Goal: Task Accomplishment & Management: Manage account settings

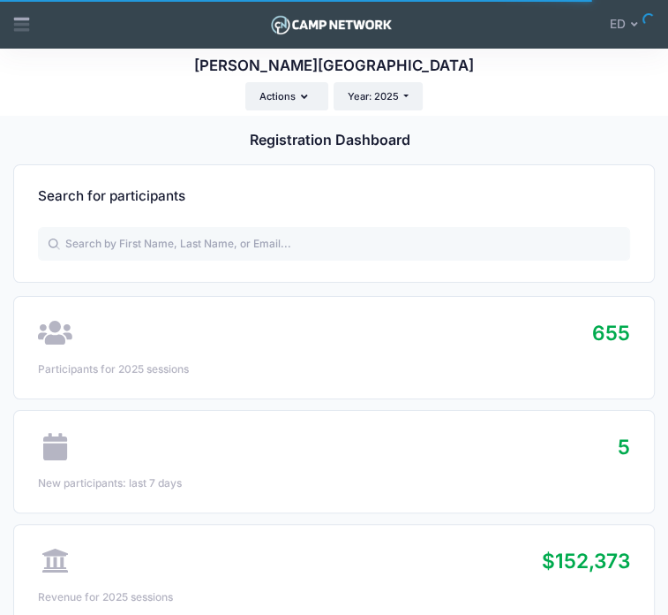
select select
click at [17, 33] on icon at bounding box center [21, 24] width 19 height 19
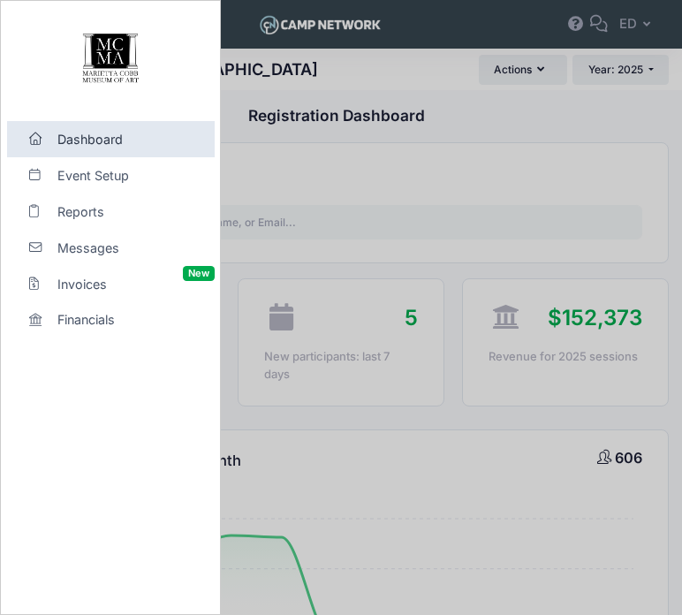
click at [468, 200] on div at bounding box center [341, 307] width 682 height 615
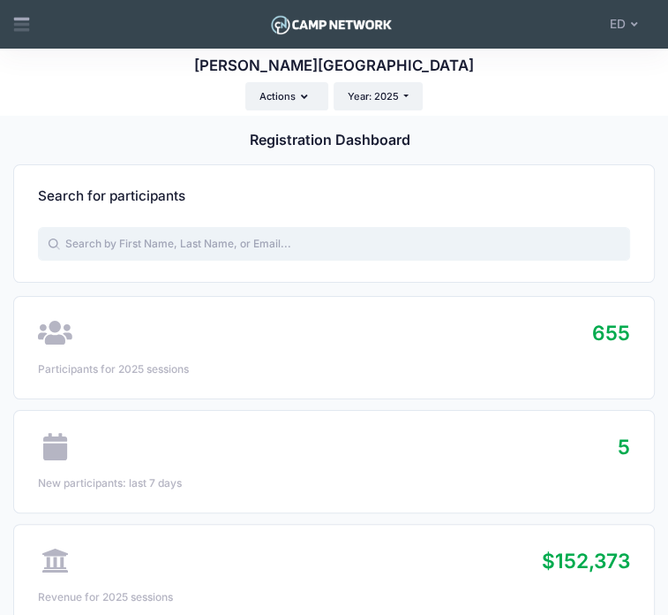
click at [452, 229] on input "text" at bounding box center [334, 244] width 592 height 34
click at [29, 19] on icon at bounding box center [21, 20] width 16 height 4
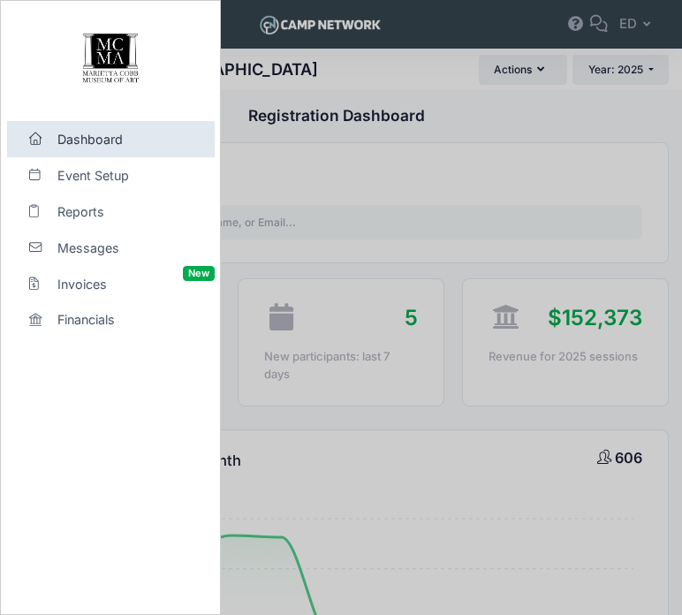
click at [367, 165] on div at bounding box center [341, 307] width 682 height 615
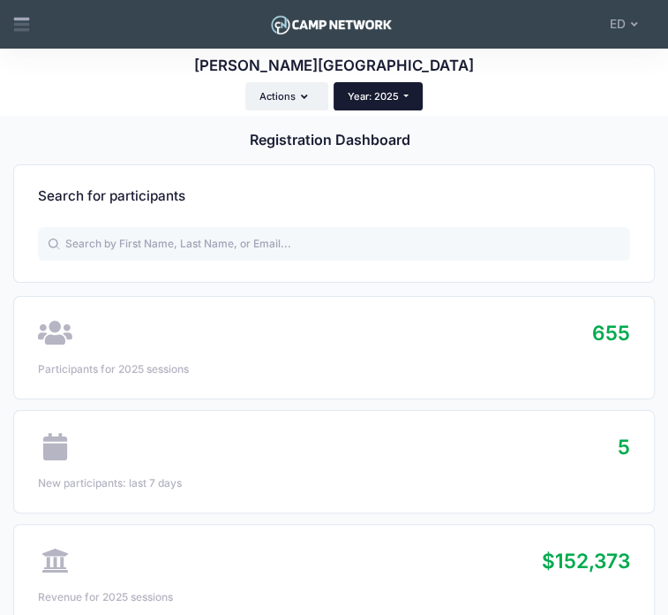
click at [399, 90] on span "Year: 2025" at bounding box center [373, 96] width 51 height 12
click at [423, 140] on link "Year: 2024" at bounding box center [370, 150] width 106 height 21
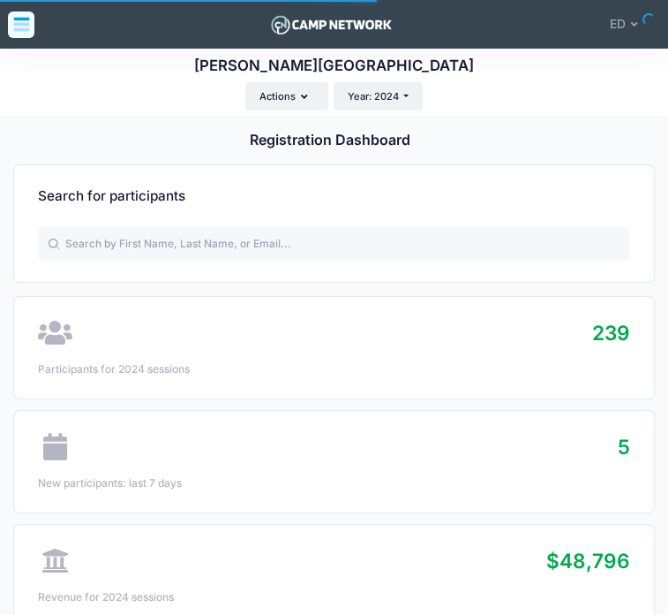
select select
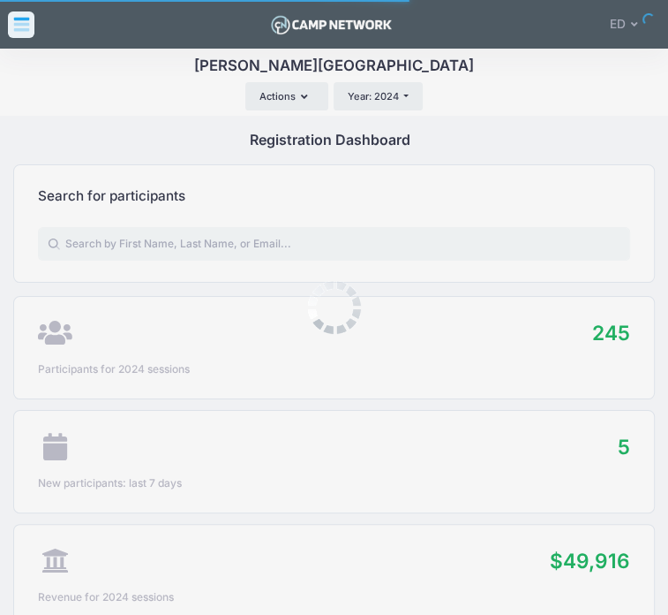
click at [29, 38] on div at bounding box center [334, 307] width 668 height 615
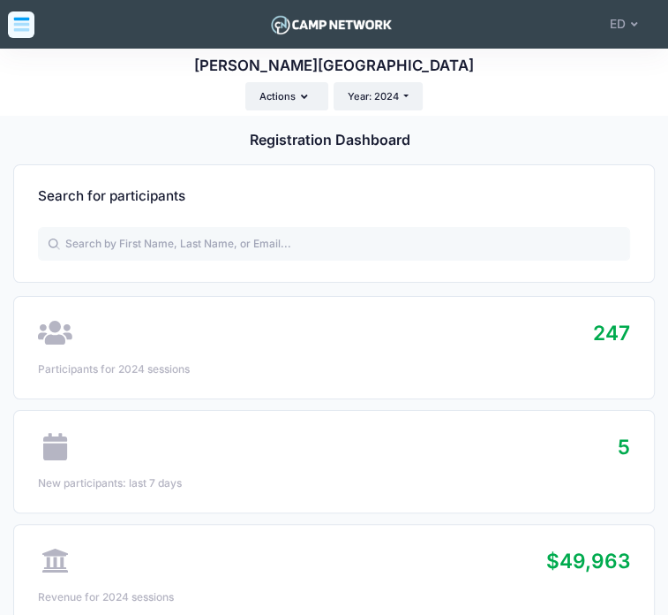
click at [21, 31] on icon at bounding box center [21, 27] width 16 height 9
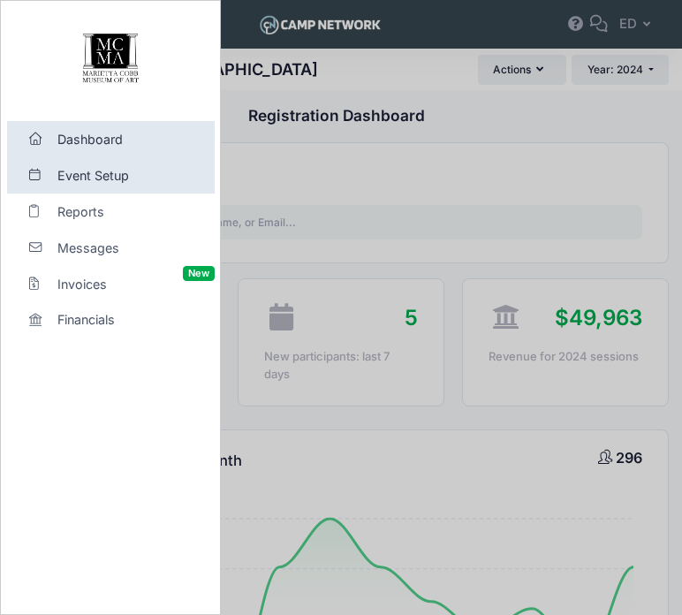
click at [81, 184] on span "Event Setup" at bounding box center [118, 175] width 122 height 19
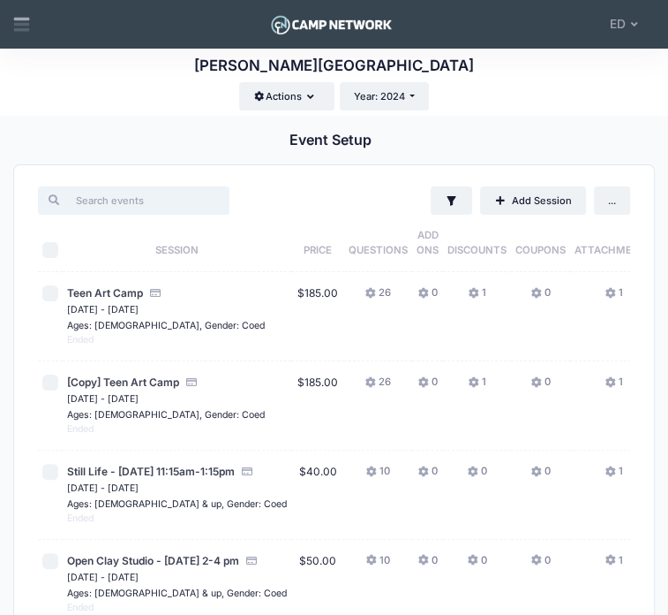
click at [187, 190] on input "search" at bounding box center [134, 200] width 192 height 28
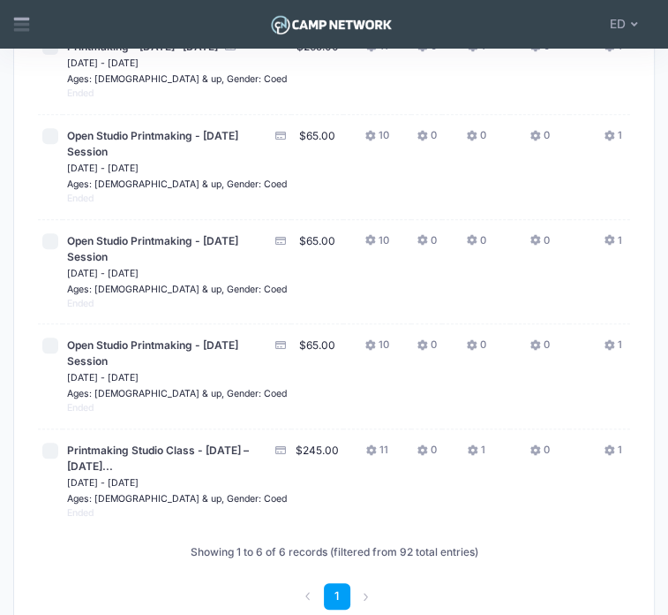
scroll to position [558, 0]
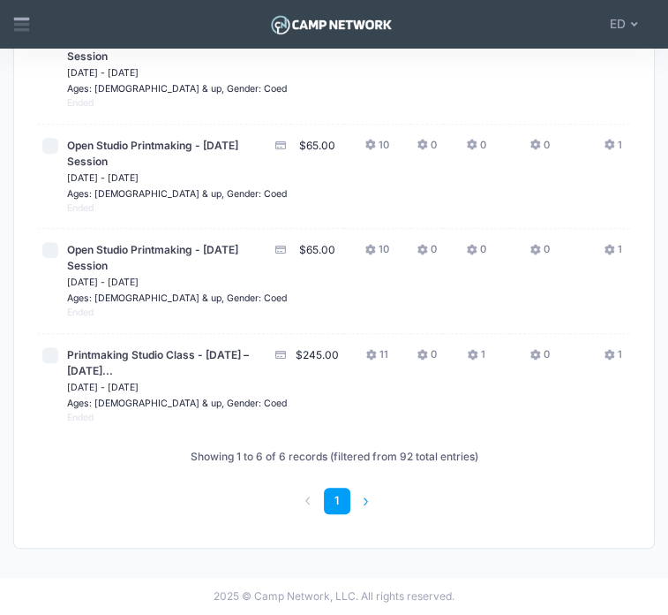
type input "print"
click at [380, 490] on li at bounding box center [366, 500] width 26 height 26
click at [380, 494] on li at bounding box center [366, 500] width 26 height 26
click at [26, 18] on icon at bounding box center [21, 20] width 16 height 4
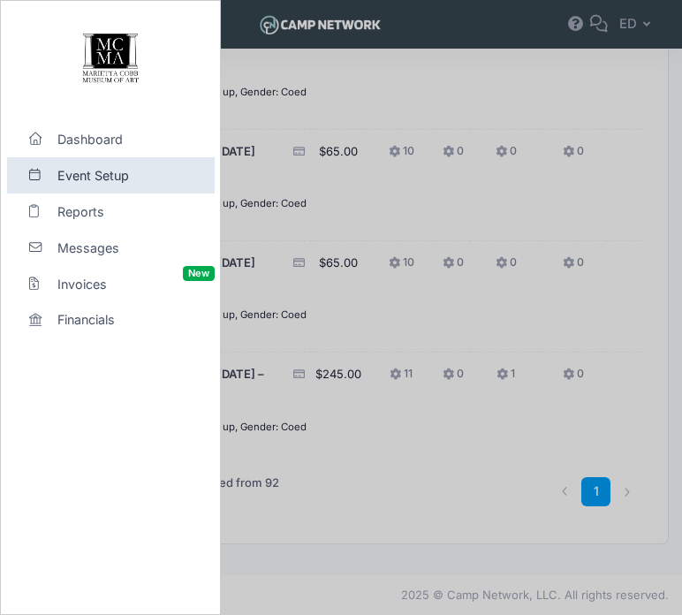
click at [427, 158] on div at bounding box center [341, 307] width 682 height 615
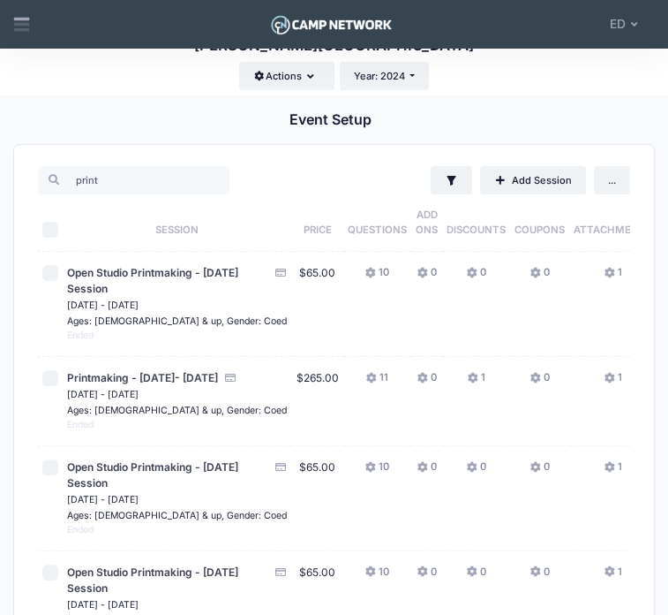
scroll to position [0, 0]
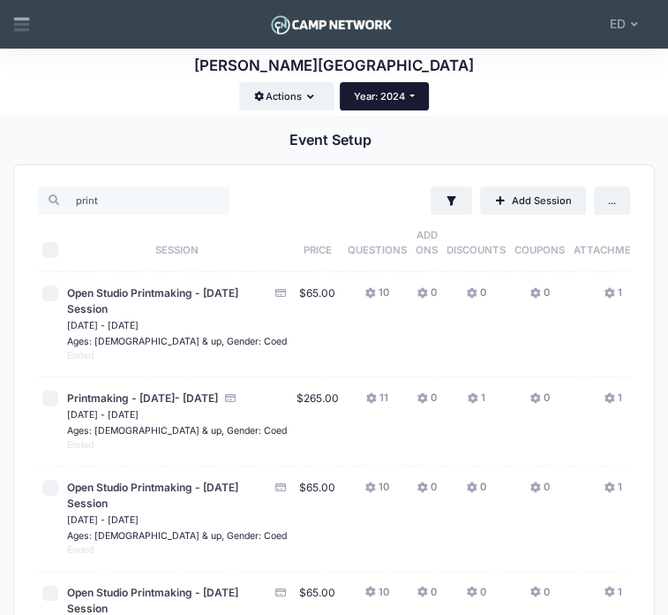
drag, startPoint x: 619, startPoint y: 87, endPoint x: 611, endPoint y: 73, distance: 15.4
click at [611, 73] on div "Marietta Cobb Museum of Art Registration Link Actions Manage Registration Links…" at bounding box center [334, 82] width 668 height 67
click at [405, 90] on span "Year: 2024" at bounding box center [379, 96] width 51 height 12
click at [429, 119] on link "Year: 2025" at bounding box center [376, 129] width 106 height 21
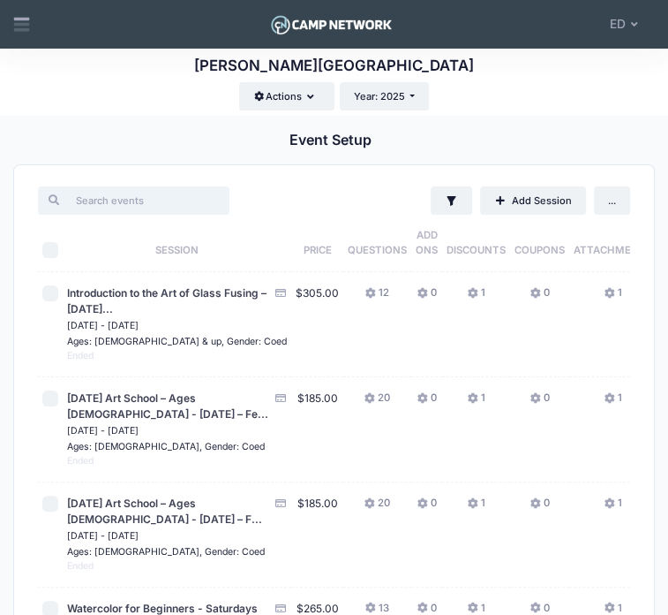
click at [166, 186] on input "search" at bounding box center [134, 200] width 192 height 28
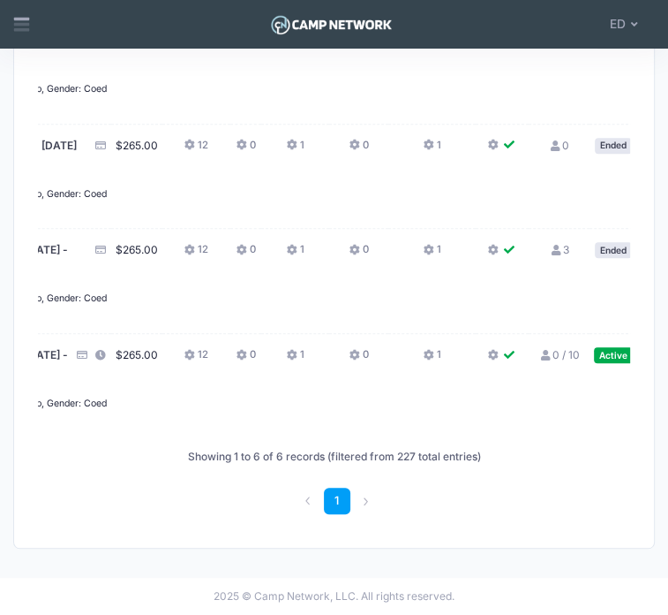
scroll to position [0, 213]
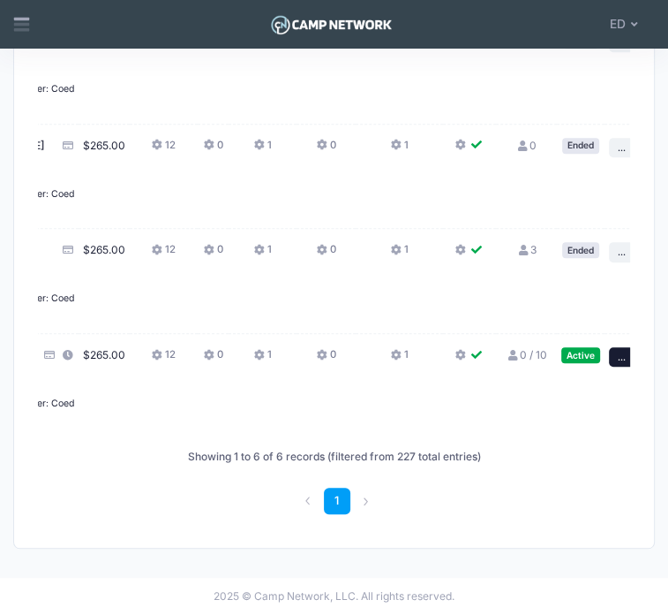
type input "print"
click at [0, 0] on span "Action" at bounding box center [0, 0] width 0 height 0
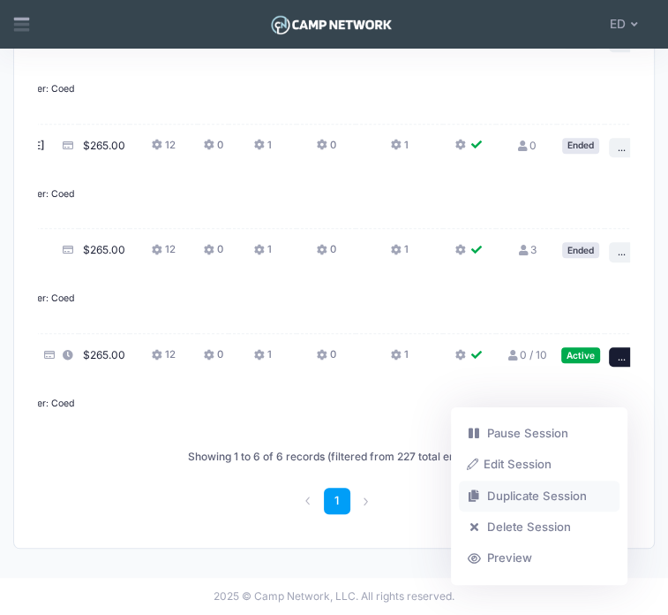
click at [559, 511] on link "Duplicate Session" at bounding box center [539, 495] width 161 height 31
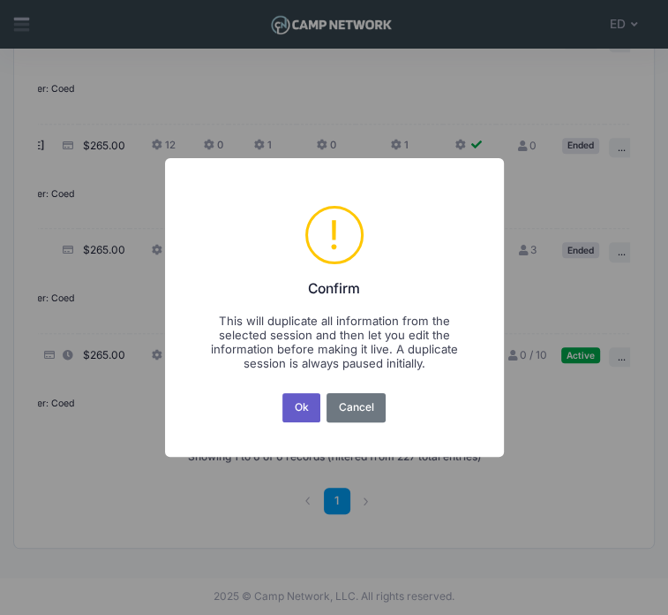
click at [297, 415] on button "Ok" at bounding box center [301, 407] width 37 height 29
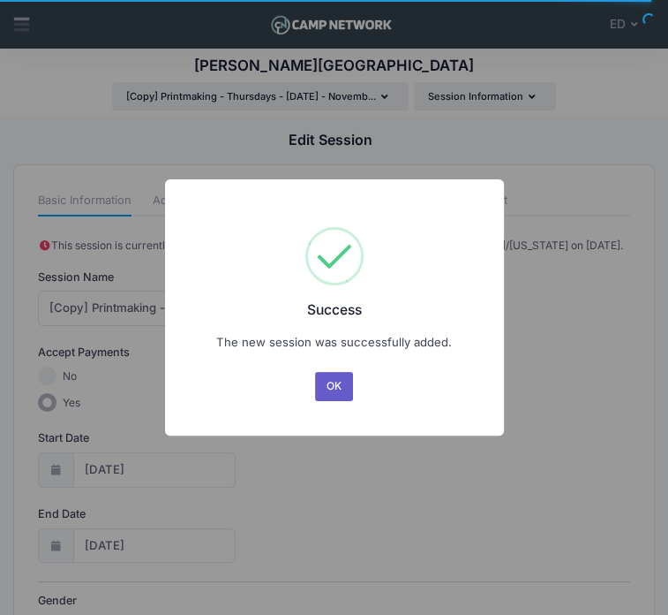
click at [346, 394] on button "OK" at bounding box center [334, 386] width 38 height 29
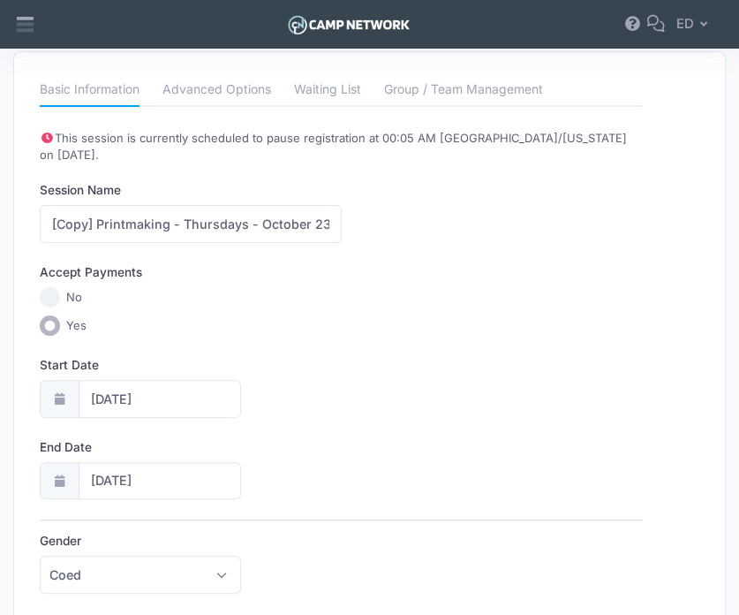
scroll to position [131, 0]
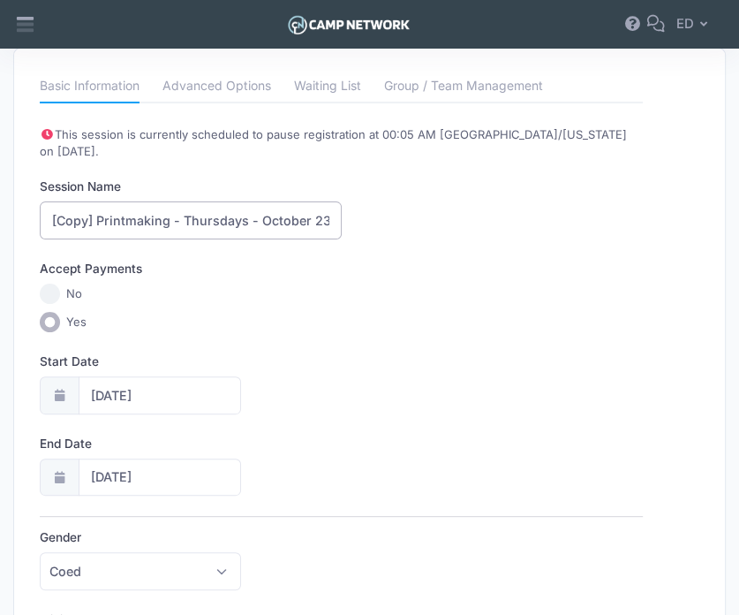
click at [95, 204] on input "[Copy] Printmaking - Thursdays - October 23 - [DATE] 6:30 pm - 8:30 pm" at bounding box center [190, 220] width 301 height 38
click at [123, 201] on input "Printmaking - Thursdays - October 23 - [DATE] 6:30 pm - 8:30 pm" at bounding box center [190, 220] width 301 height 38
click at [50, 205] on input "Printmaking - Thursdays - October 23 - [DATE] 6:30 pm - 8:30 pm" at bounding box center [190, 220] width 301 height 38
click at [57, 204] on input "Printmaking" at bounding box center [190, 220] width 301 height 38
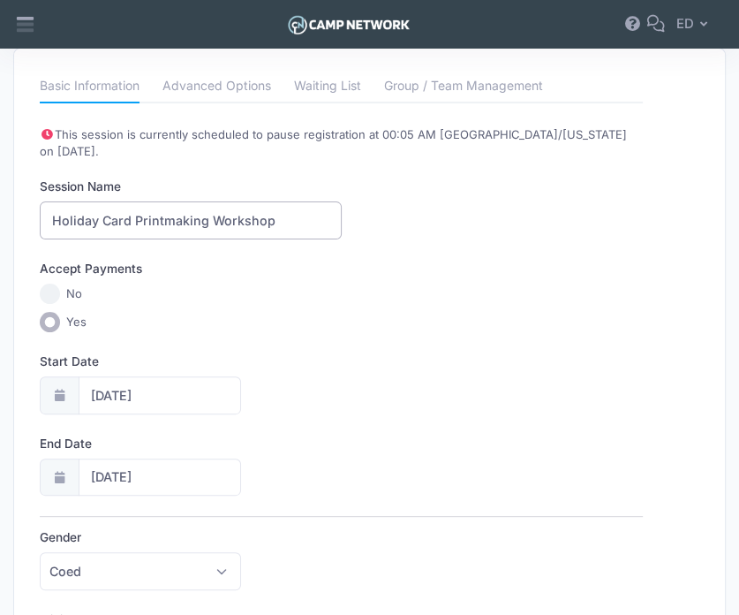
type input "Holiday Card Printmaking Workshop"
click at [54, 382] on div at bounding box center [59, 395] width 39 height 38
click at [88, 377] on input "10/23/2025" at bounding box center [160, 395] width 162 height 38
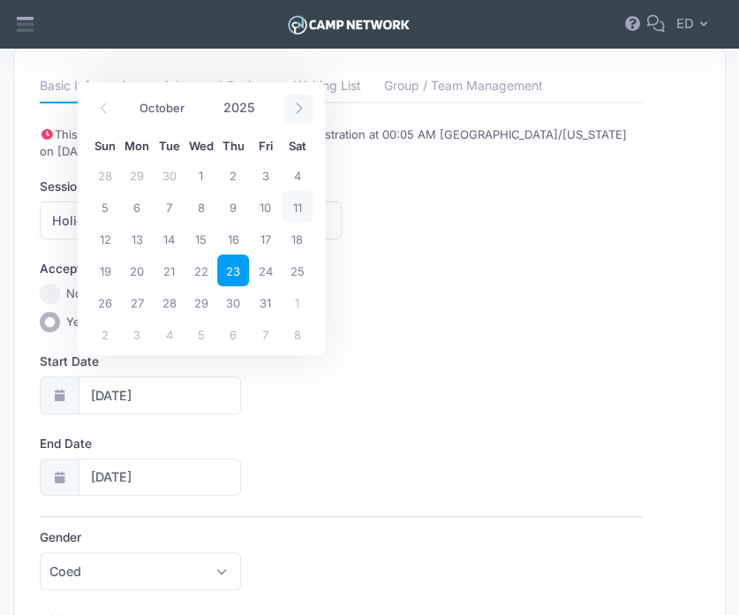
click at [300, 103] on icon at bounding box center [298, 107] width 11 height 11
select select "10"
click at [108, 333] on span "30" at bounding box center [105, 334] width 32 height 32
type input "11/30/2025"
type input "12/01/2025"
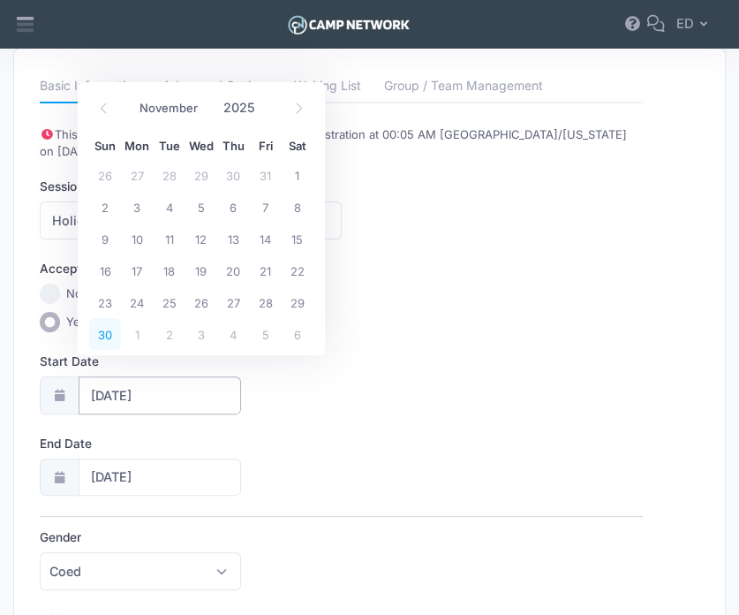
select select "11"
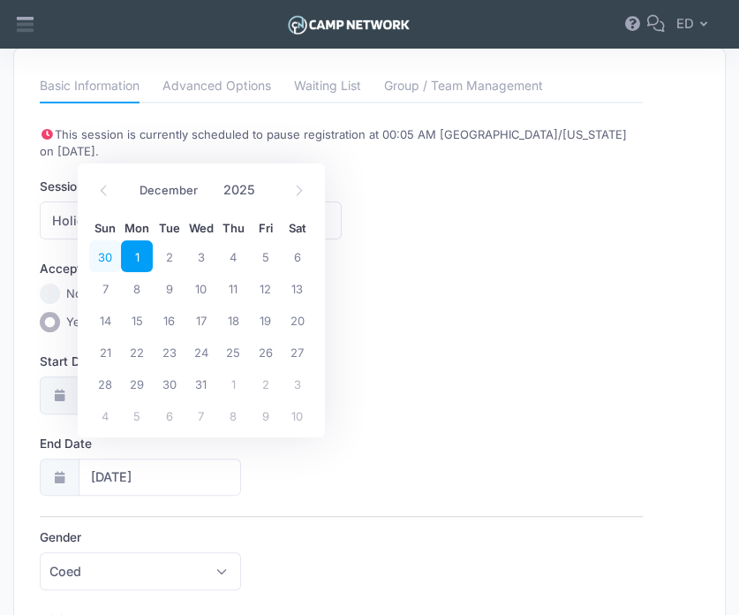
click at [99, 264] on span "30" at bounding box center [105, 256] width 32 height 32
type input "11/30/2025"
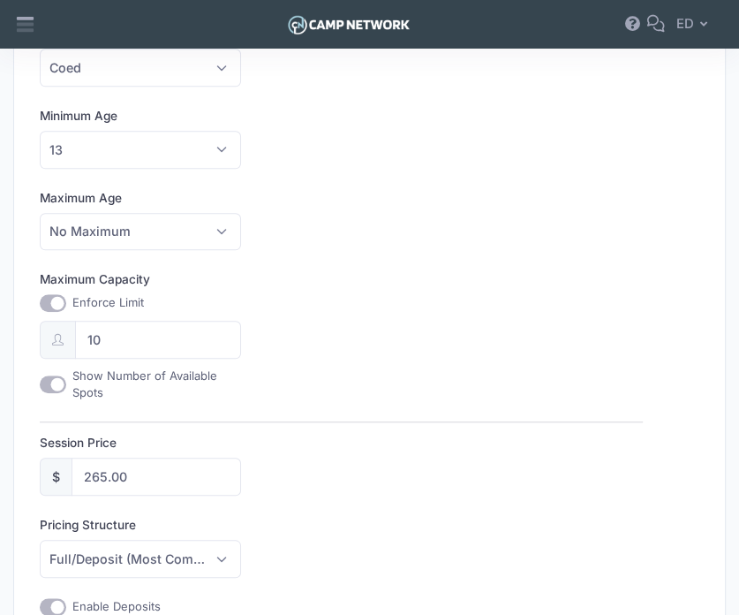
scroll to position [636, 0]
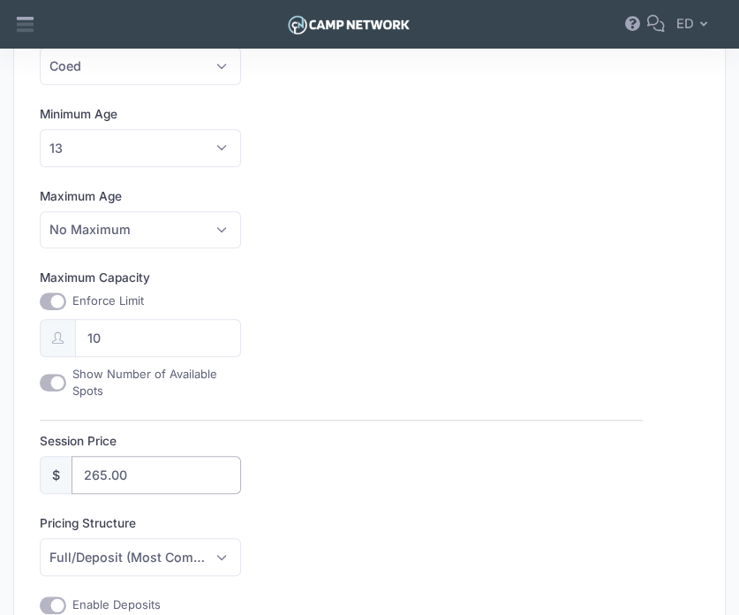
click at [183, 456] on input "265.00" at bounding box center [157, 475] width 170 height 38
type input "2"
type input "65"
click at [350, 480] on div "This session is currently scheduled to pause registration at 00:05 AM America/N…" at bounding box center [341, 494] width 603 height 1746
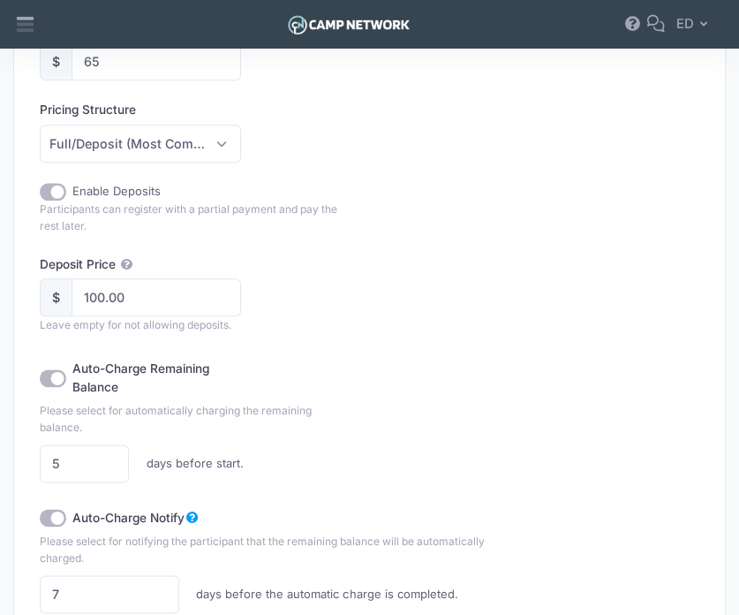
scroll to position [1049, 0]
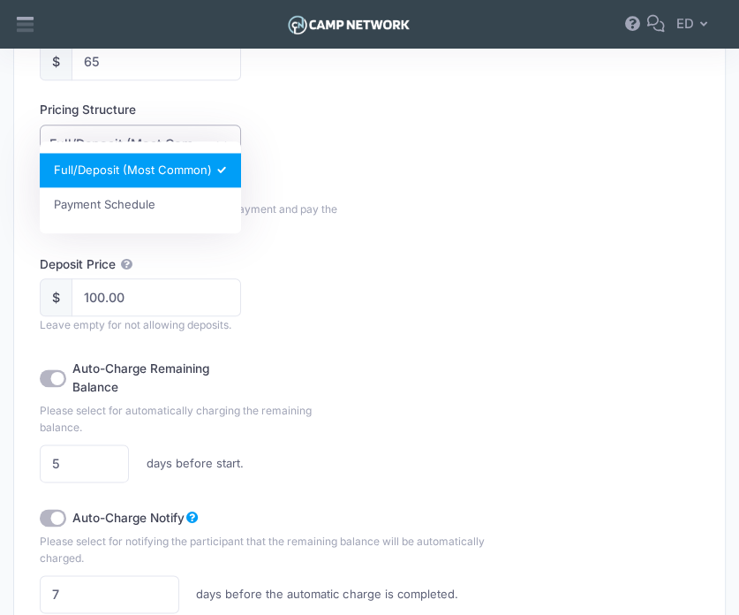
click at [191, 134] on span "Full/Deposit (Most Common)" at bounding box center [127, 143] width 156 height 19
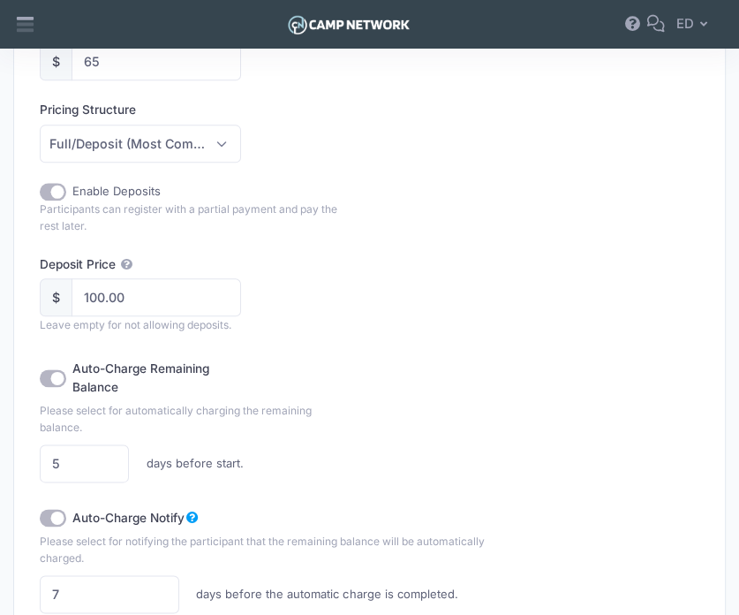
click at [340, 111] on div "Pricing Structure Full/Deposit (Most Common) Payment Schedule Full/Deposit (Mos…" at bounding box center [341, 132] width 603 height 62
click at [46, 183] on input "Enable Deposits" at bounding box center [53, 192] width 26 height 18
checkbox input "false"
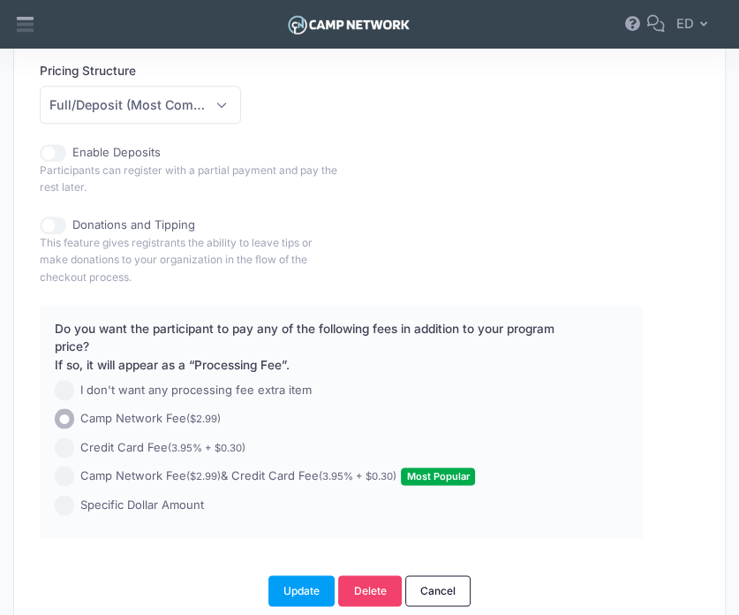
scroll to position [1135, 0]
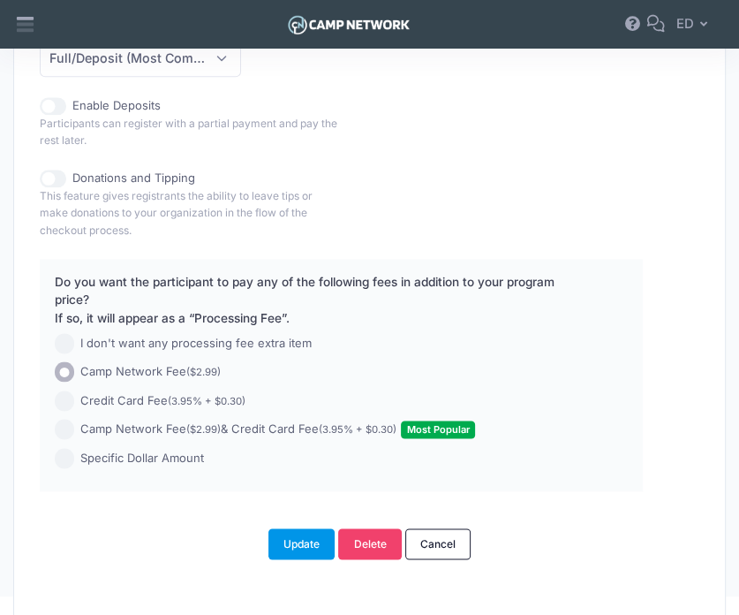
click at [297, 528] on button "Update" at bounding box center [301, 543] width 67 height 30
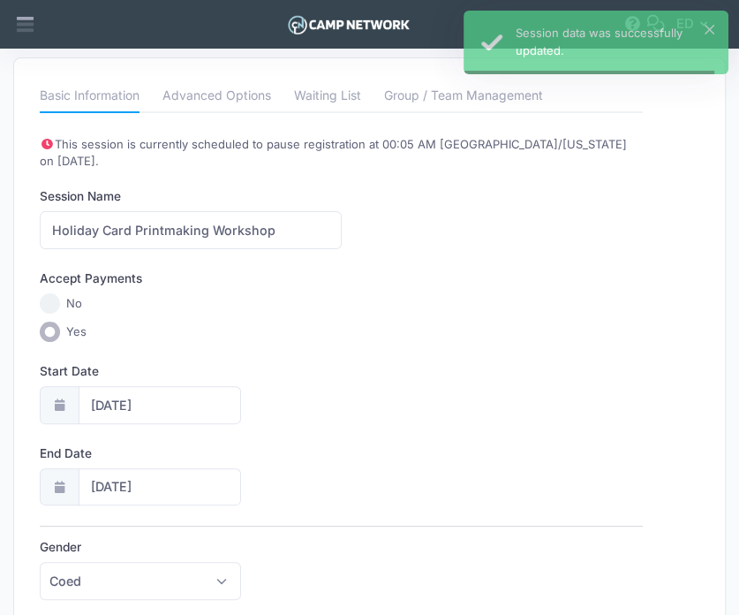
scroll to position [0, 0]
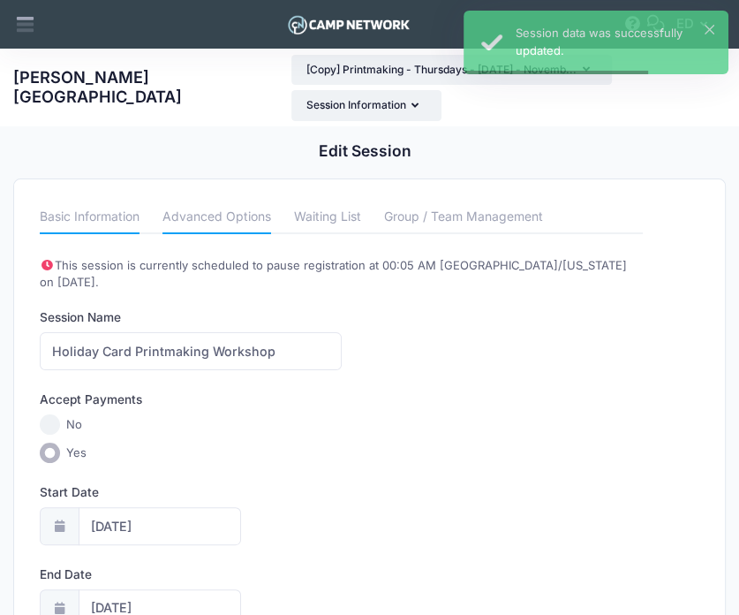
click at [230, 219] on link "Advanced Options" at bounding box center [216, 218] width 109 height 32
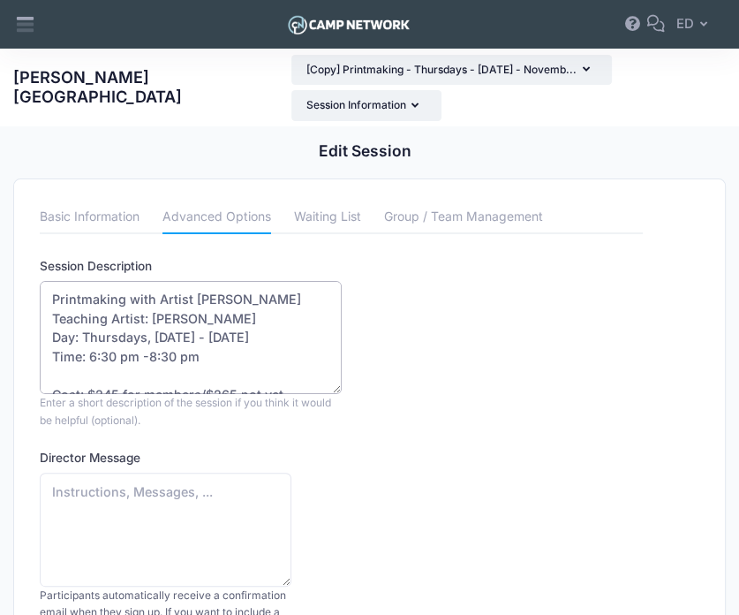
click at [304, 300] on textarea "Printmaking with Artist Ashley Livingston Teaching Artist: Ashley Livingston Da…" at bounding box center [190, 338] width 301 height 114
click at [122, 357] on textarea "Printmaking with Artist Ashley Livingston Teaching Artist: Ashley Livingston Da…" at bounding box center [190, 338] width 301 height 114
click at [199, 356] on textarea "Printmaking with Artist Ashley Livingston Teaching Artist: Ashley Livingston Da…" at bounding box center [190, 338] width 301 height 114
click at [174, 350] on textarea "Printmaking with Artist Ashley Livingston Teaching Artist: Ashley Livingston Da…" at bounding box center [190, 338] width 301 height 114
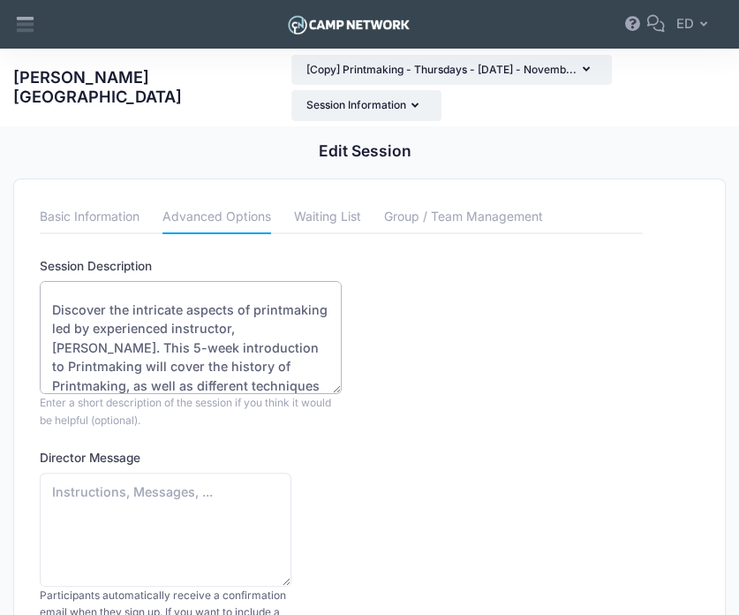
scroll to position [135, 0]
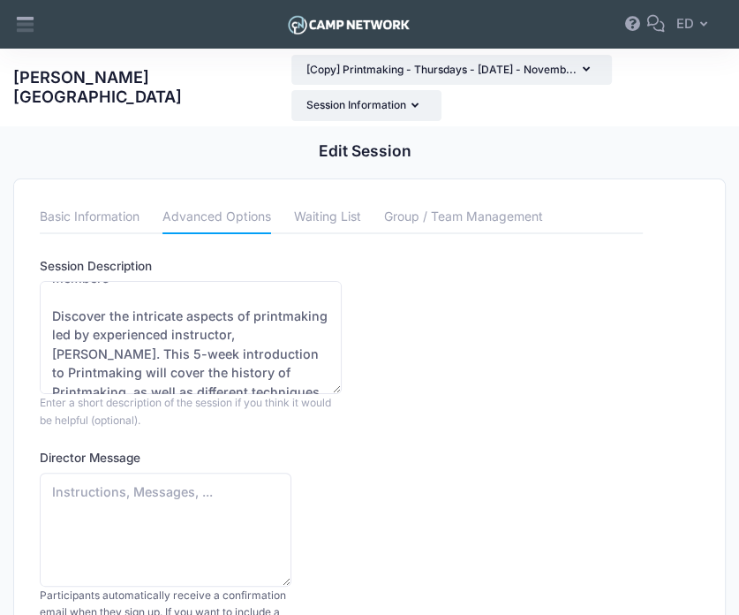
click at [113, 218] on link "Basic Information" at bounding box center [90, 218] width 100 height 32
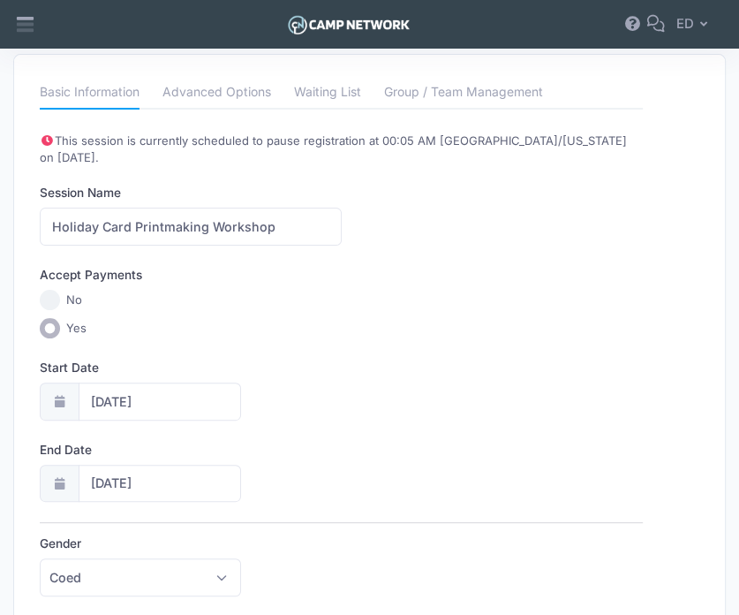
scroll to position [0, 0]
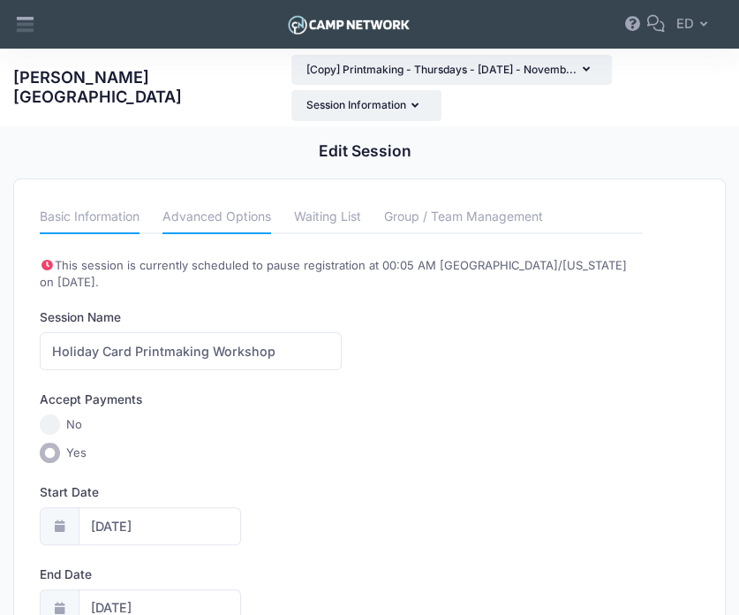
click at [265, 216] on link "Advanced Options" at bounding box center [216, 218] width 109 height 32
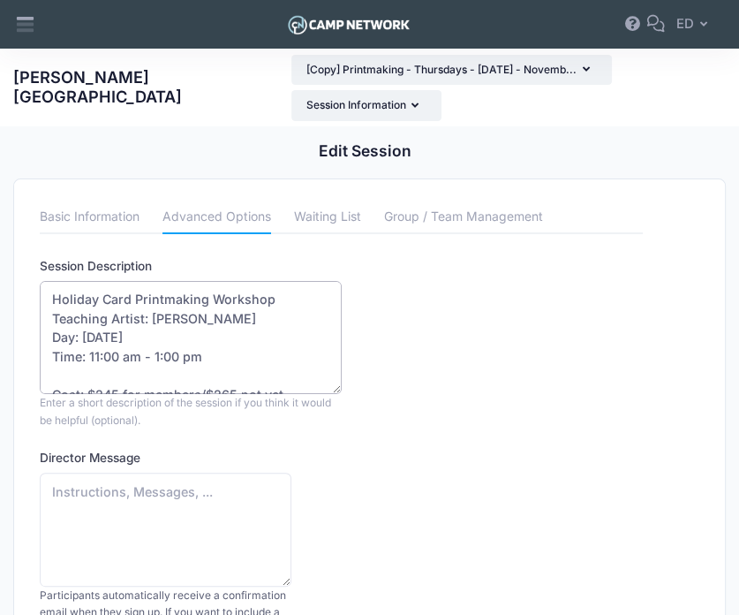
click at [267, 358] on textarea "Printmaking with Artist Ashley Livingston Teaching Artist: Ashley Livingston Da…" at bounding box center [190, 338] width 301 height 114
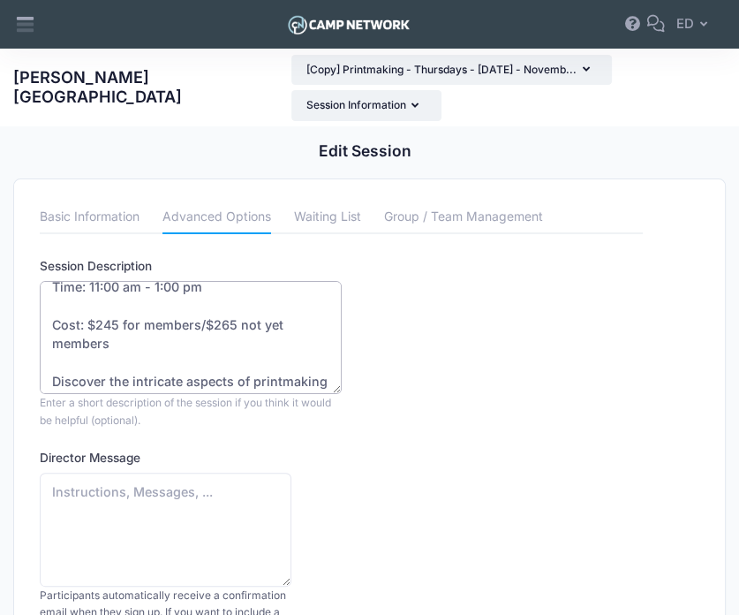
click at [178, 340] on textarea "Printmaking with Artist Ashley Livingston Teaching Artist: Ashley Livingston Da…" at bounding box center [190, 338] width 301 height 114
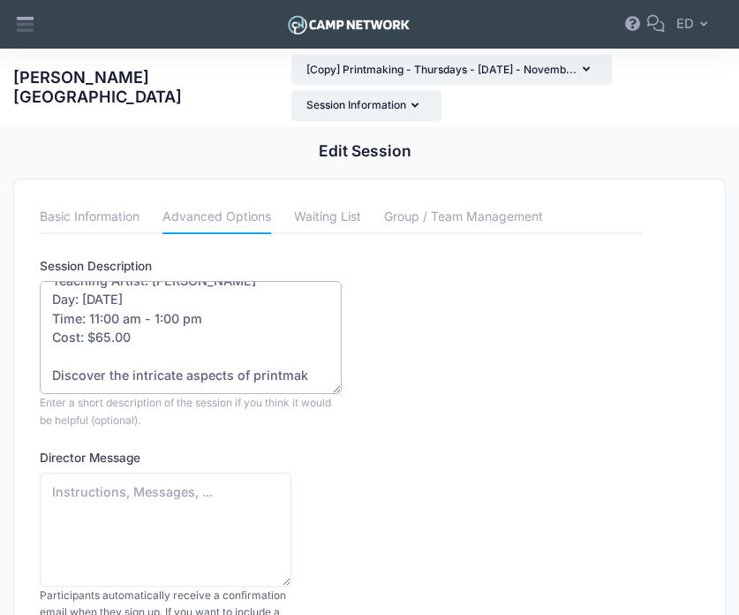
scroll to position [38, 0]
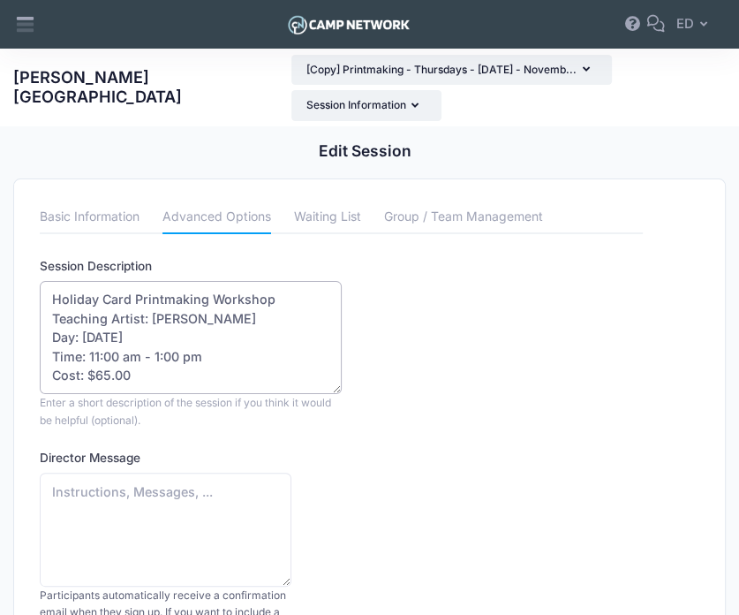
click at [100, 373] on textarea "Printmaking with Artist Ashley Livingston Teaching Artist: Ashley Livingston Da…" at bounding box center [190, 338] width 301 height 114
paste textarea "Carve and Print your own Christmas cards with MCMA! Participants will learn the…"
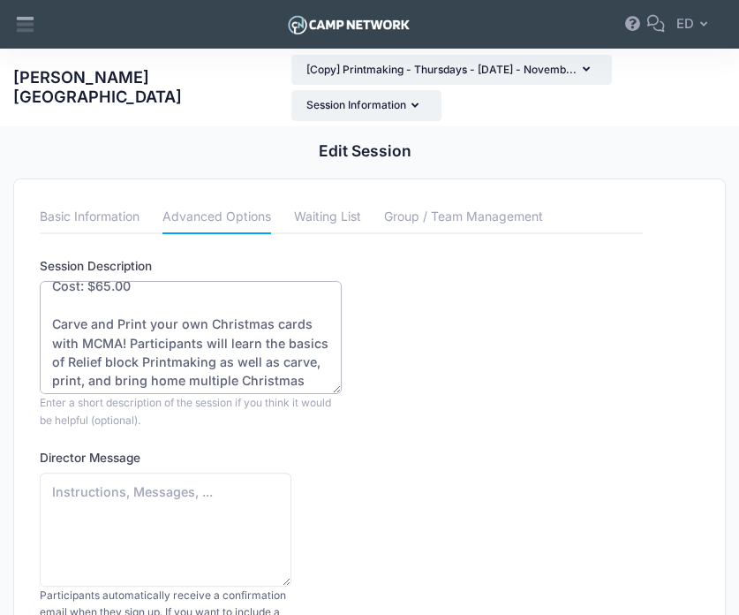
scroll to position [88, 0]
click at [244, 322] on textarea "Printmaking with Artist Ashley Livingston Teaching Artist: Ashley Livingston Da…" at bounding box center [190, 338] width 301 height 114
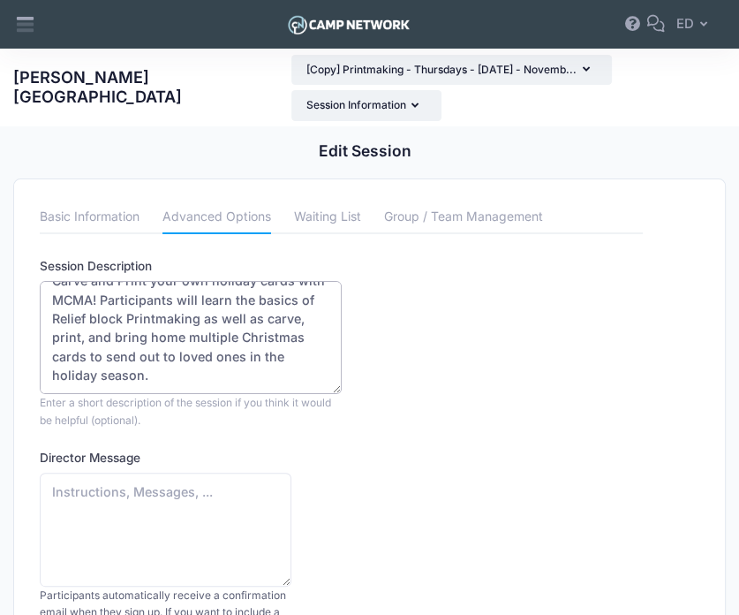
scroll to position [21, 0]
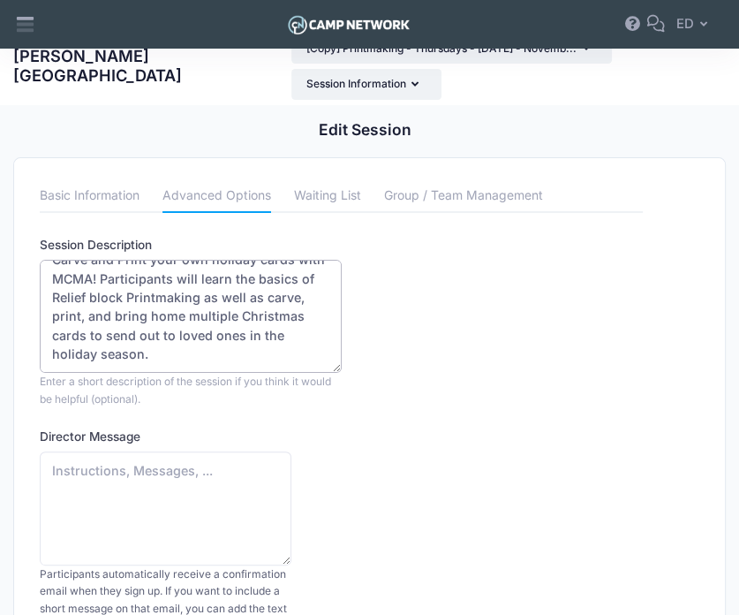
click at [84, 327] on textarea "Printmaking with Artist Ashley Livingston Teaching Artist: Ashley Livingston Da…" at bounding box center [190, 317] width 301 height 114
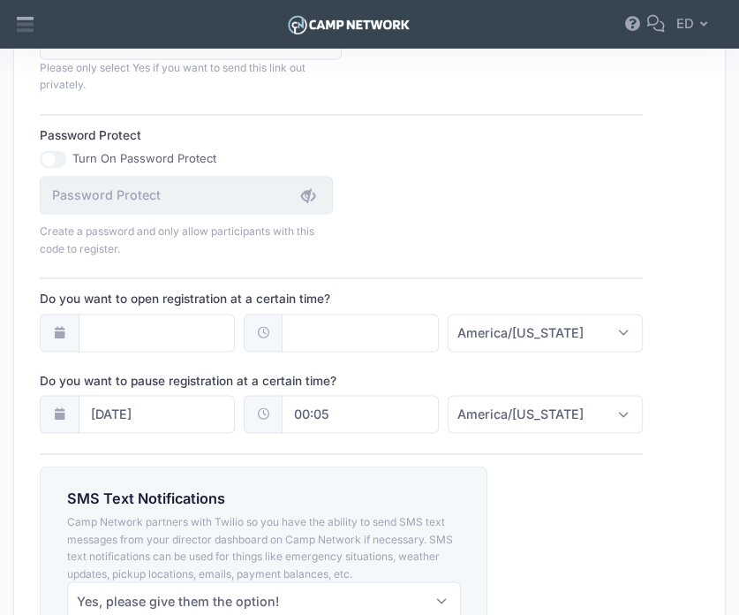
scroll to position [1444, 0]
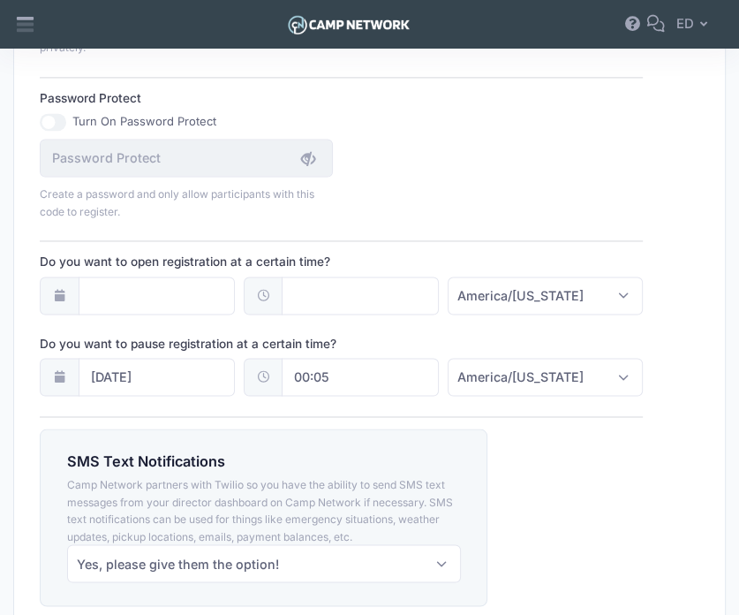
type textarea "Holiday Card Printmaking Workshop Teaching Artist: Ashley Livingston Day: Sunda…"
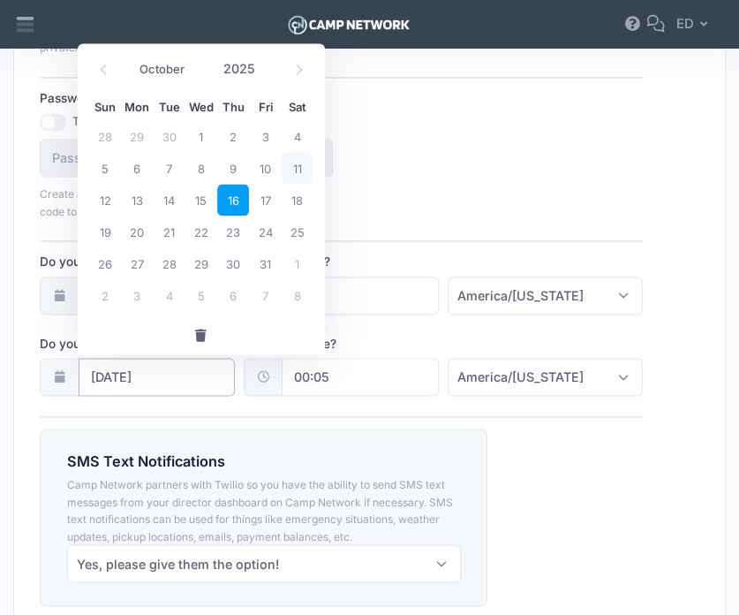
click at [201, 377] on input "10/16/2025" at bounding box center [157, 377] width 157 height 38
click at [295, 73] on icon at bounding box center [298, 69] width 11 height 11
select select "10"
click at [265, 263] on span "28" at bounding box center [265, 263] width 32 height 32
type input "11/28/2025"
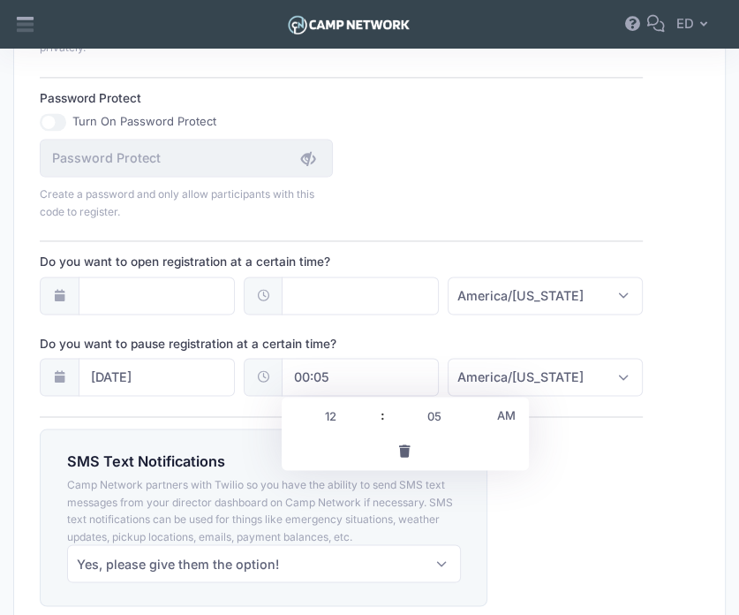
click at [282, 383] on input "00:05" at bounding box center [360, 377] width 157 height 38
click at [373, 405] on span at bounding box center [374, 406] width 12 height 18
type input "01:05"
type input "01"
click at [373, 405] on span at bounding box center [374, 406] width 12 height 18
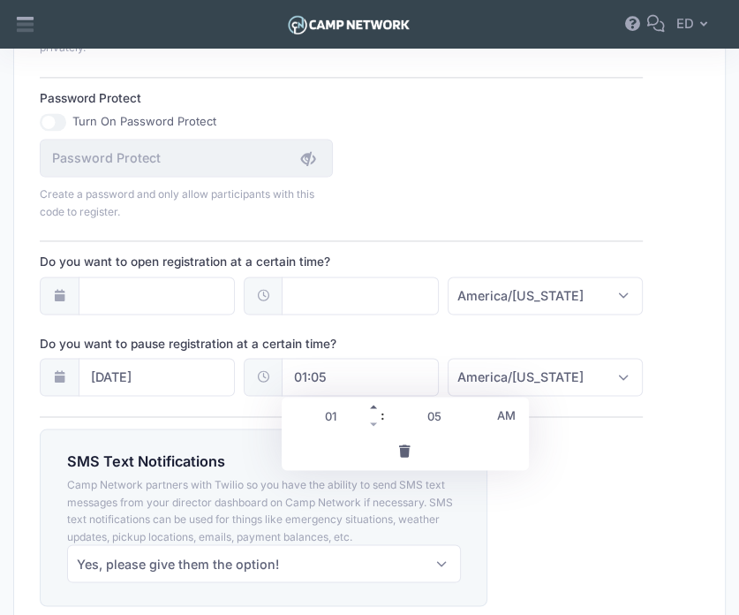
type input "02:05"
type input "02"
click at [373, 405] on span at bounding box center [374, 406] width 12 height 18
type input "03:05"
type input "03"
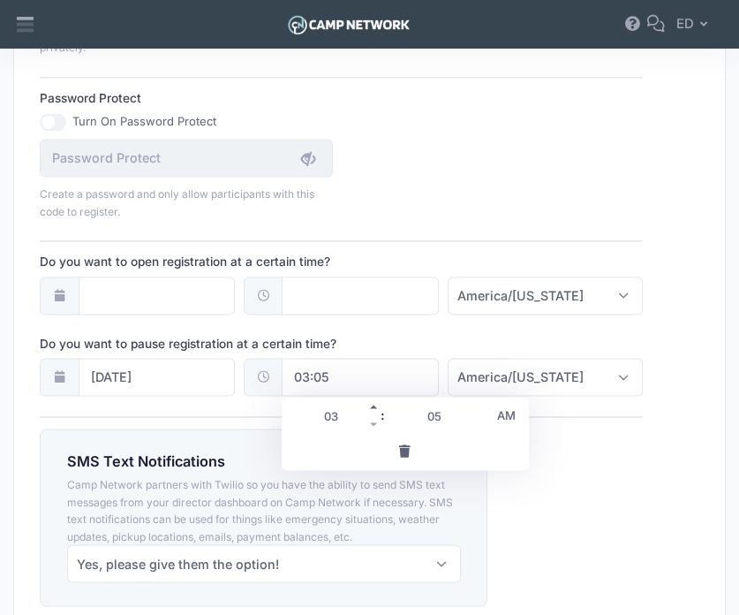
click at [373, 405] on span at bounding box center [374, 406] width 12 height 18
type input "04:05"
type input "04"
click at [373, 405] on span at bounding box center [374, 406] width 12 height 18
type input "05:05"
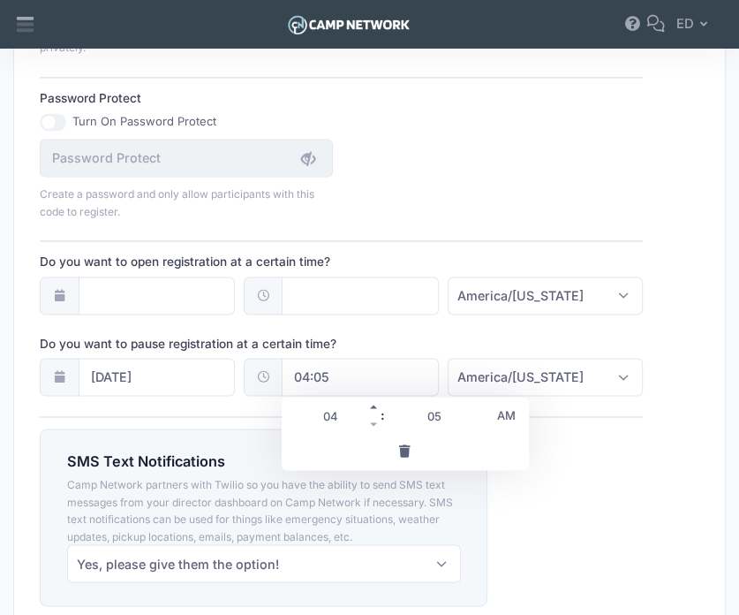
type input "05"
click at [483, 416] on span at bounding box center [477, 424] width 12 height 18
type input "05:00"
type input "00"
click at [503, 412] on span "AM" at bounding box center [506, 413] width 44 height 35
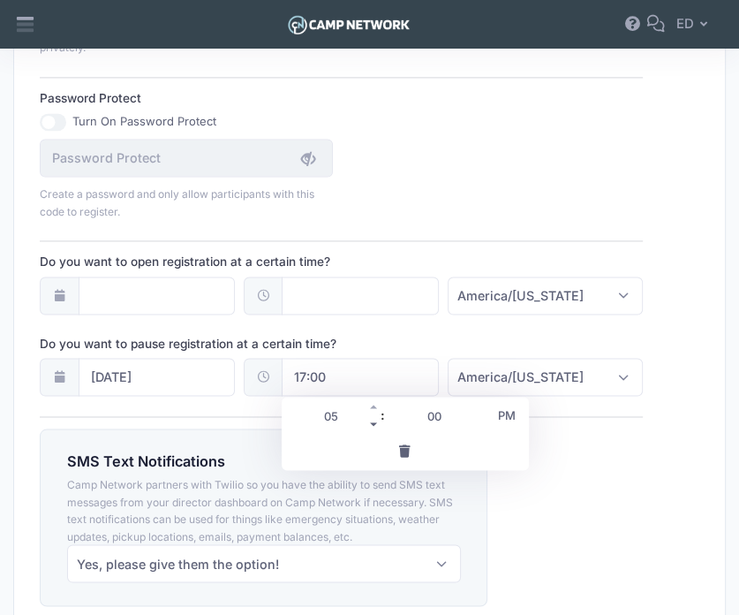
click at [369, 419] on span at bounding box center [374, 424] width 12 height 18
type input "16:00"
type input "04"
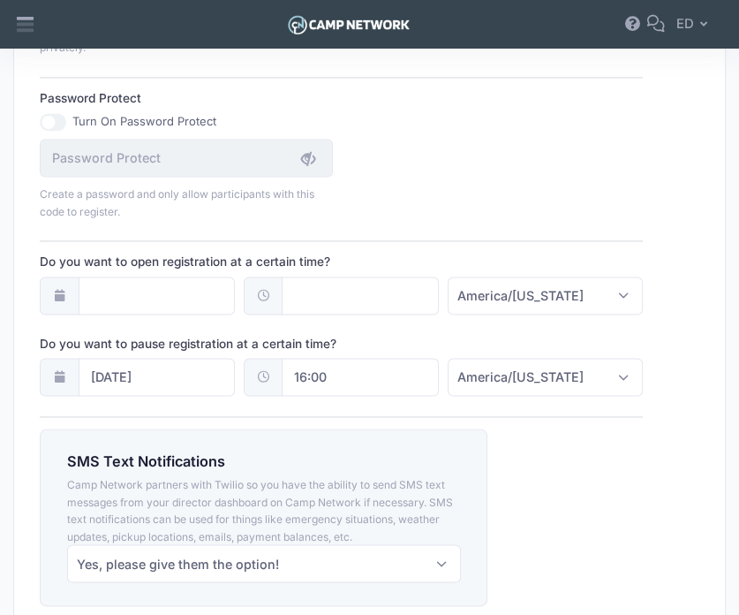
click at [253, 428] on div "SMS Text Notifications Camp Network partners with Twilio so you have the abilit…" at bounding box center [264, 516] width 465 height 177
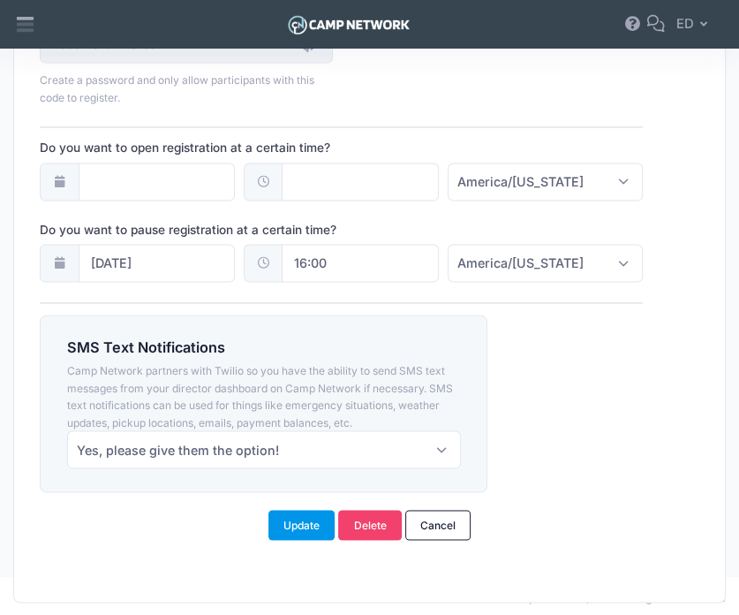
click at [288, 518] on button "Update" at bounding box center [301, 524] width 67 height 30
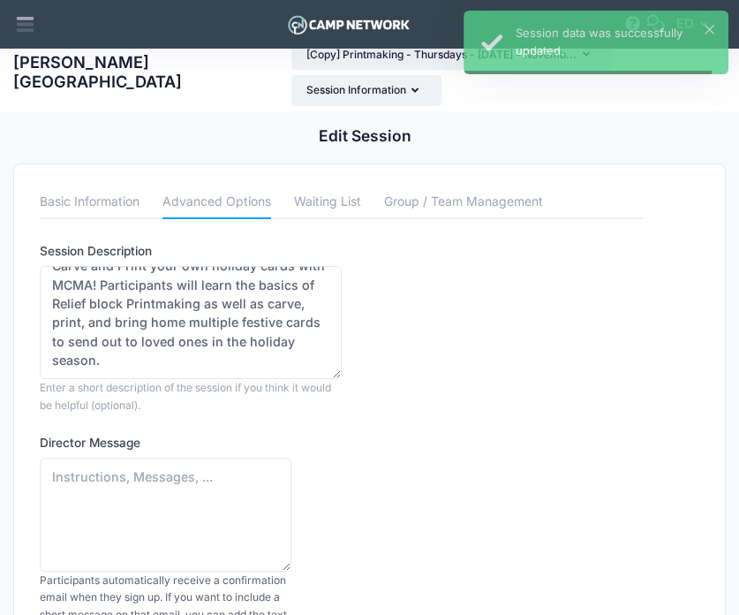
scroll to position [0, 0]
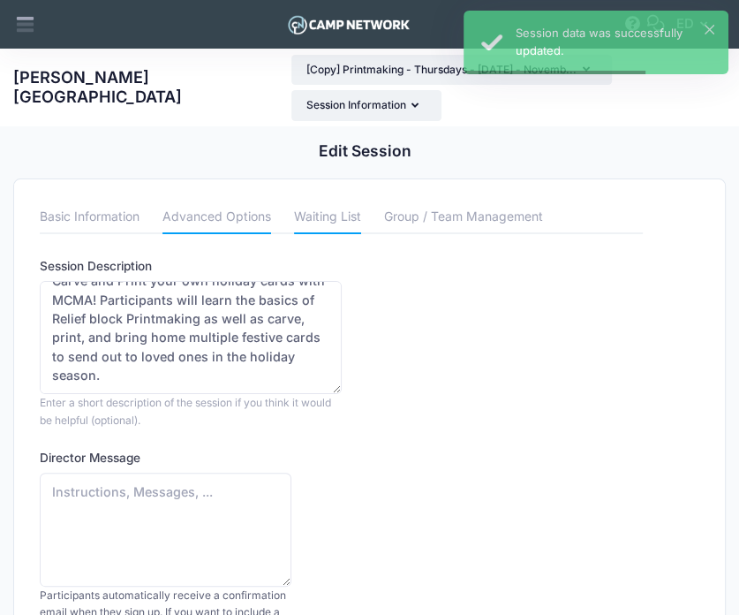
click at [323, 223] on link "Waiting List" at bounding box center [327, 218] width 67 height 32
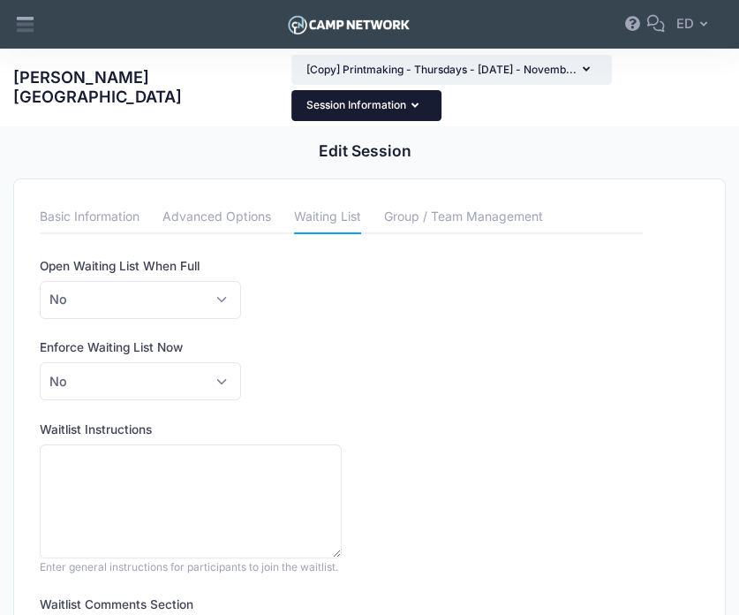
click at [374, 95] on button "Session Information" at bounding box center [366, 105] width 150 height 30
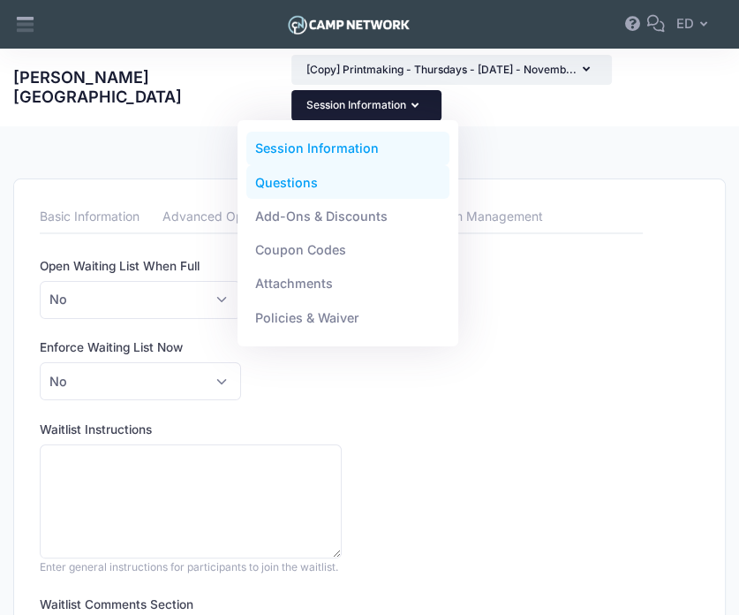
click at [324, 197] on link "Questions" at bounding box center [348, 182] width 204 height 34
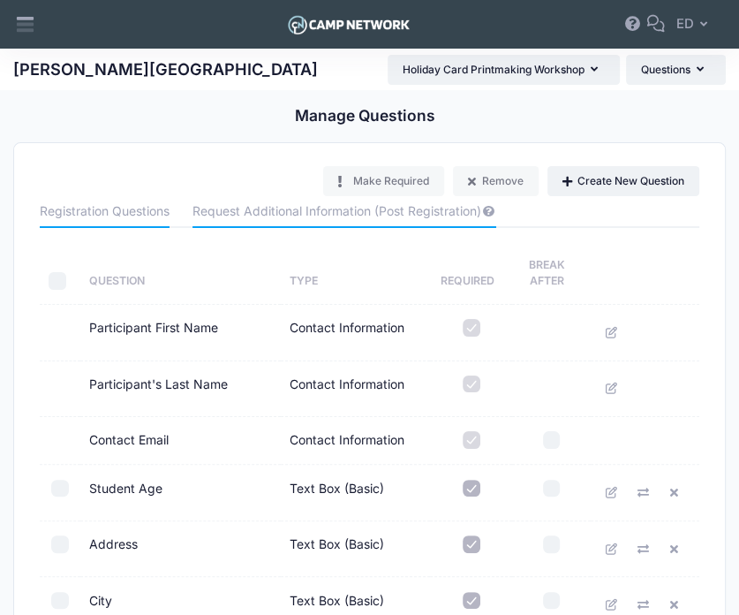
click at [438, 215] on link "Request Additional Information (Post Registration)" at bounding box center [343, 212] width 303 height 32
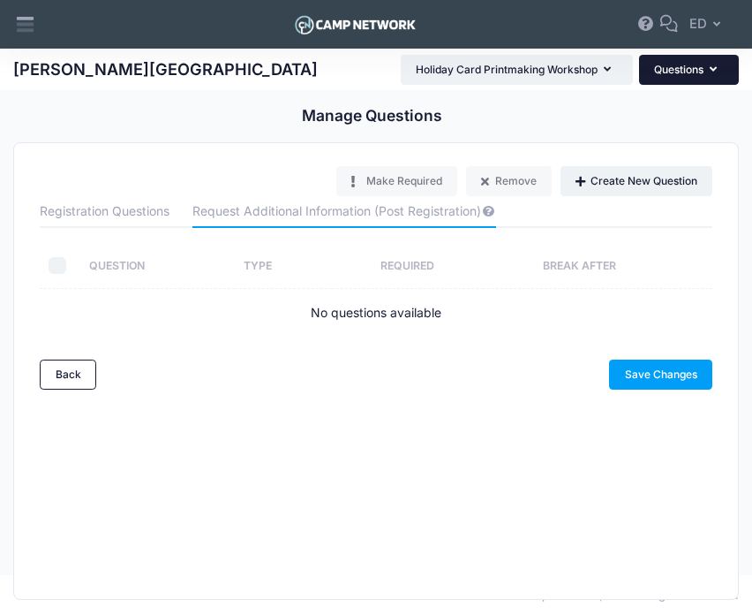
click at [669, 74] on button "Questions" at bounding box center [689, 70] width 100 height 30
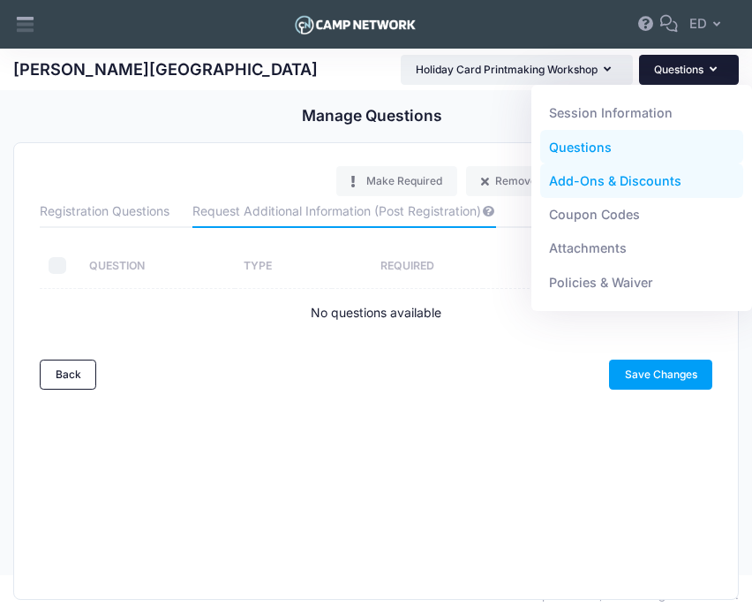
click at [655, 187] on link "Add-Ons & Discounts" at bounding box center [642, 181] width 204 height 34
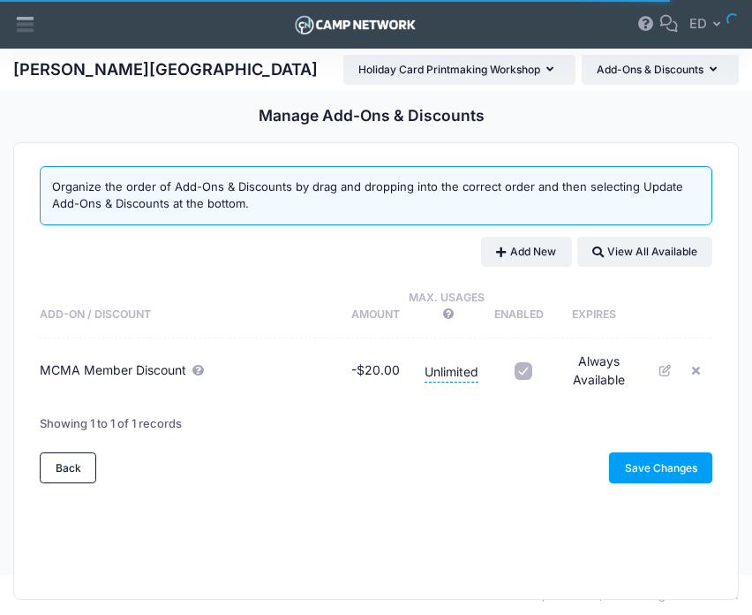
click at [534, 373] on label at bounding box center [523, 371] width 41 height 18
click at [532, 373] on input "checkbox" at bounding box center [524, 371] width 18 height 18
checkbox input "false"
click at [634, 478] on link "Save Changes" at bounding box center [660, 467] width 103 height 30
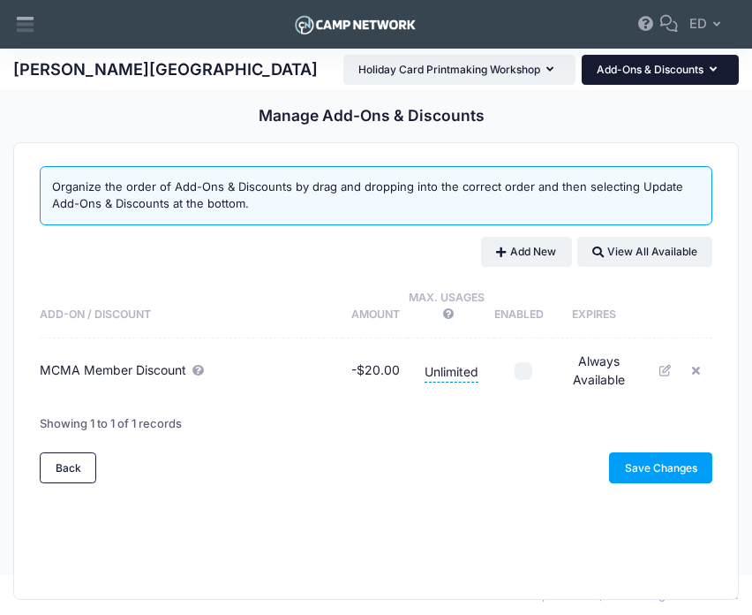
click at [622, 71] on button "Add-Ons & Discounts" at bounding box center [660, 70] width 157 height 30
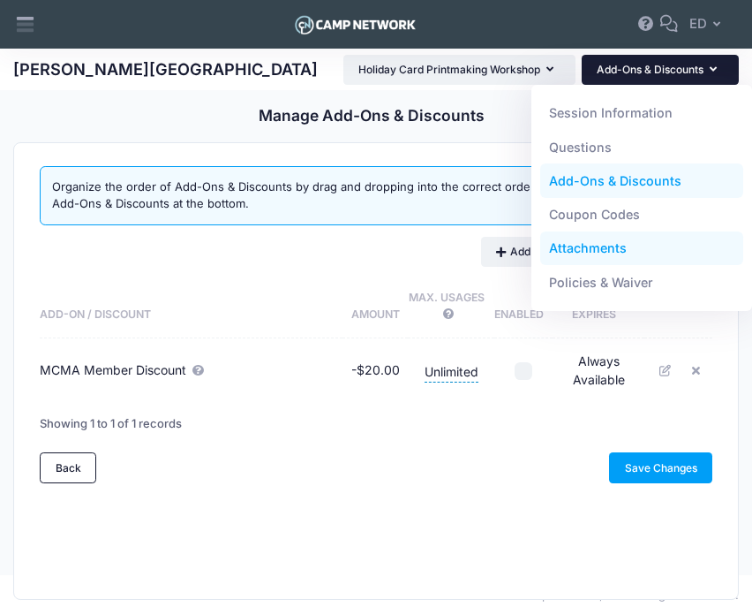
click at [624, 260] on link "Attachments" at bounding box center [642, 248] width 204 height 34
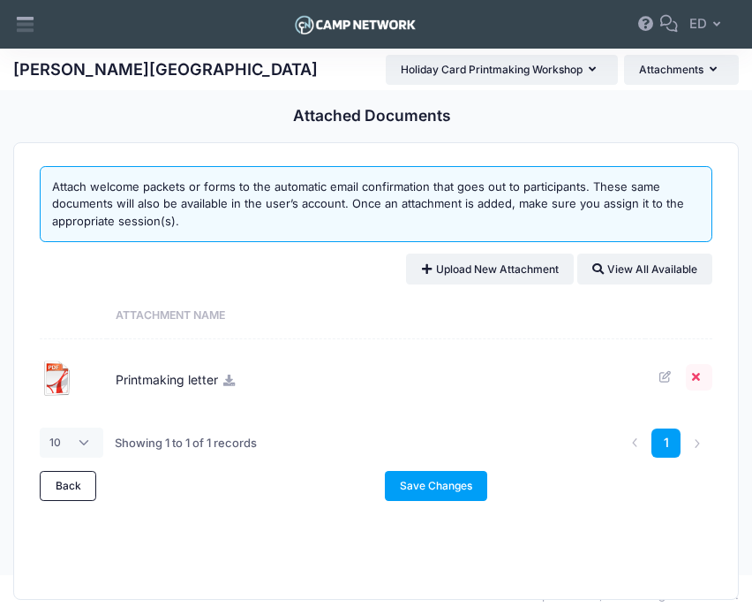
click at [699, 374] on icon at bounding box center [699, 376] width 14 height 11
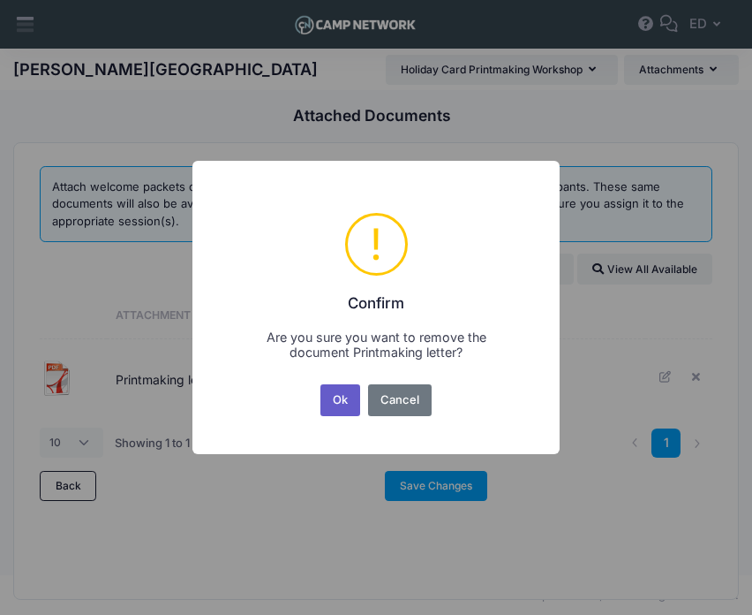
click at [348, 405] on button "Ok" at bounding box center [341, 400] width 41 height 32
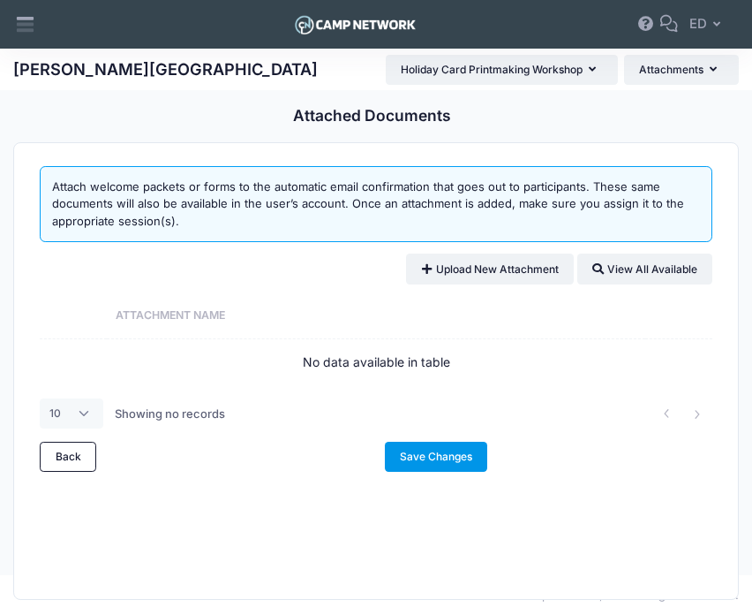
click at [417, 451] on link "Save Changes" at bounding box center [436, 456] width 103 height 30
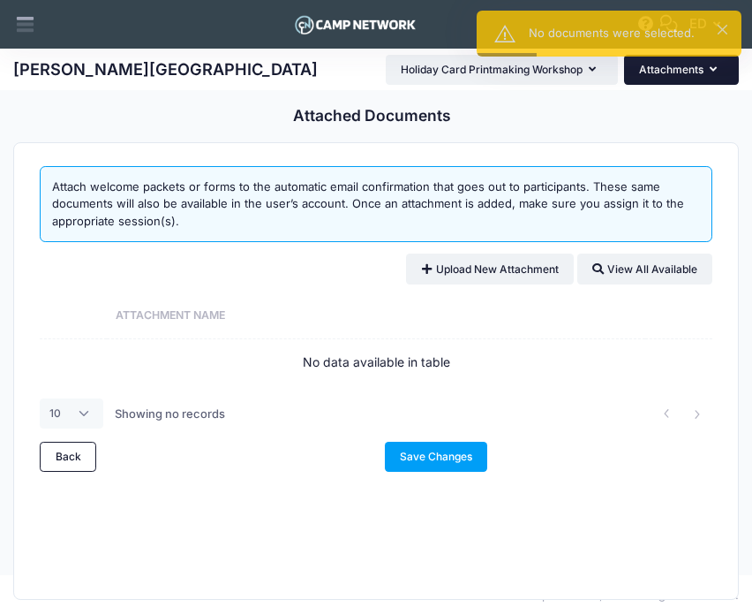
click at [673, 69] on button "Attachments" at bounding box center [681, 70] width 115 height 30
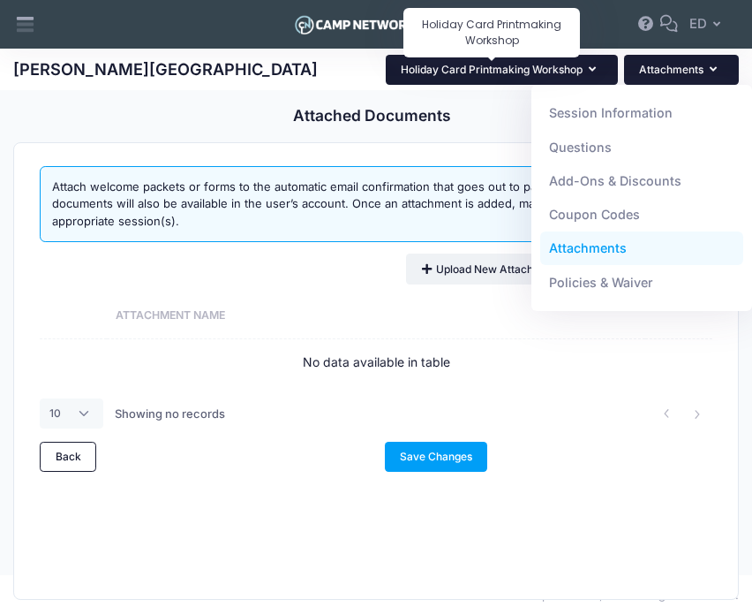
click at [492, 63] on span "Holiday Card Printmaking Workshop" at bounding box center [492, 69] width 182 height 13
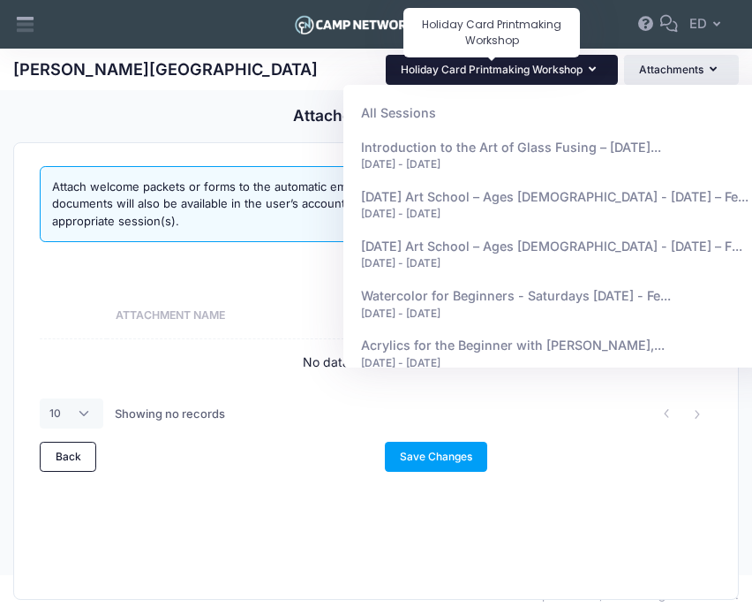
click at [492, 63] on span "Holiday Card Printmaking Workshop" at bounding box center [492, 69] width 182 height 13
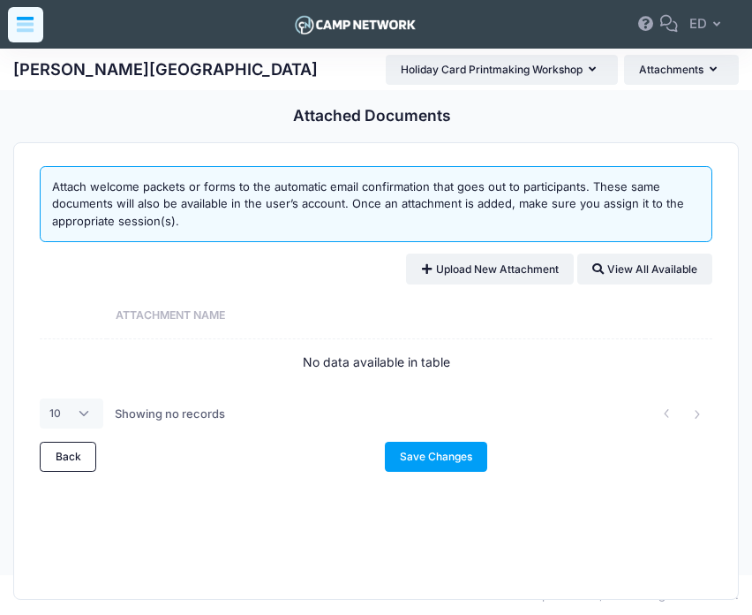
click at [31, 36] on div at bounding box center [25, 24] width 35 height 35
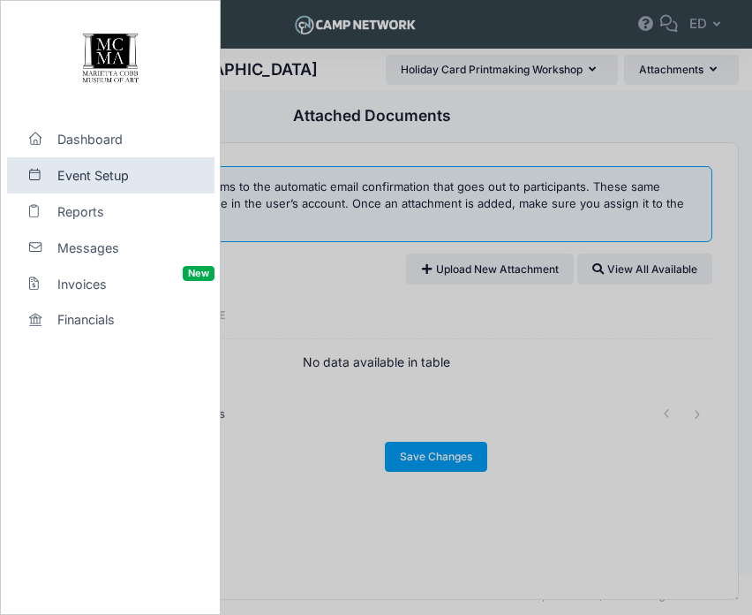
click at [364, 133] on div at bounding box center [376, 307] width 752 height 615
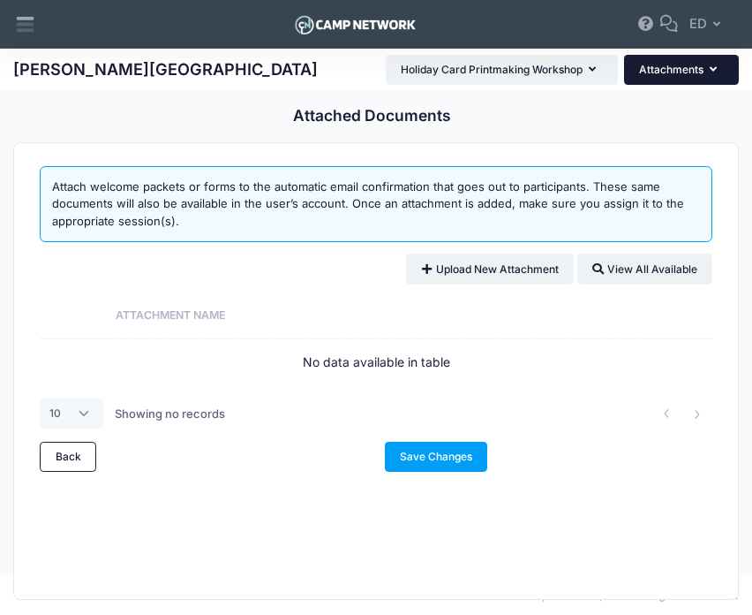
click at [654, 77] on button "Attachments" at bounding box center [681, 70] width 115 height 30
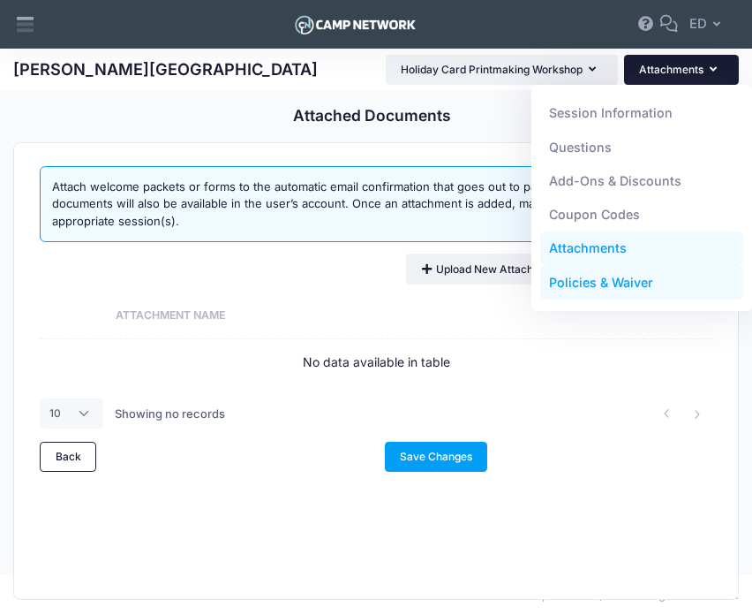
click at [671, 277] on link "Policies & Waiver" at bounding box center [642, 283] width 204 height 34
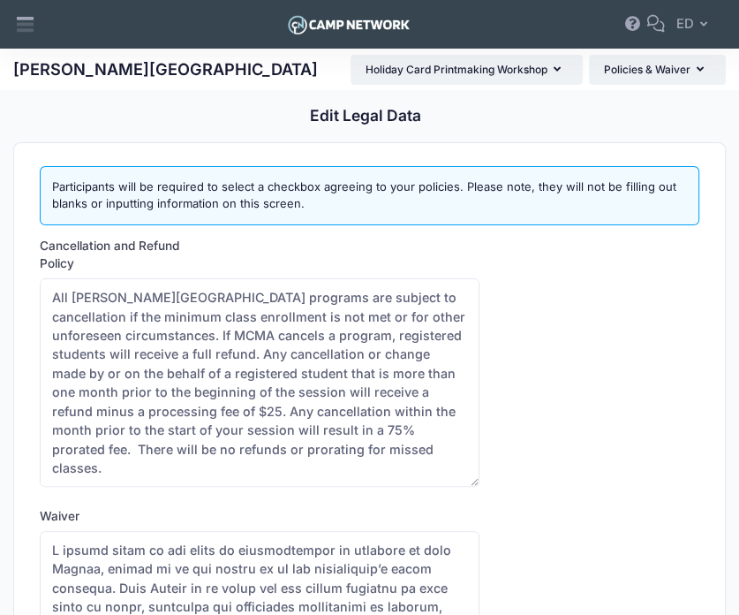
scroll to position [275, 0]
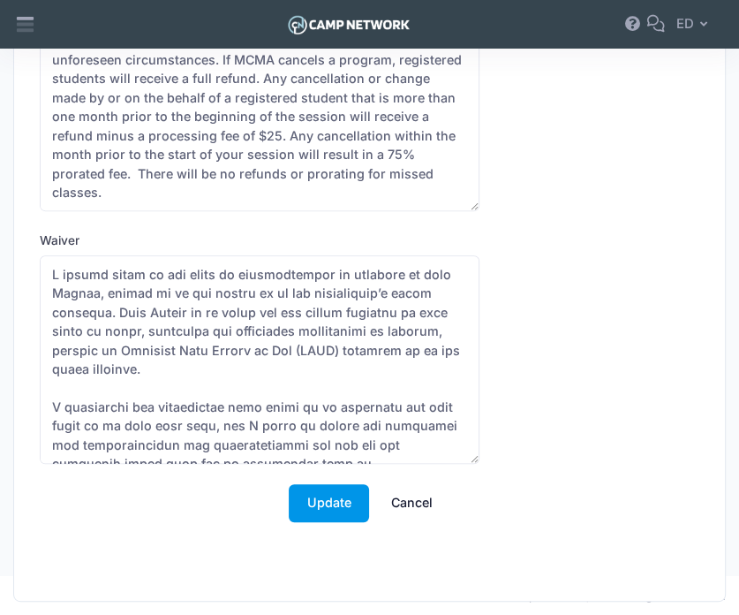
click at [323, 502] on button "Update" at bounding box center [329, 503] width 80 height 38
